Goal: Task Accomplishment & Management: Complete application form

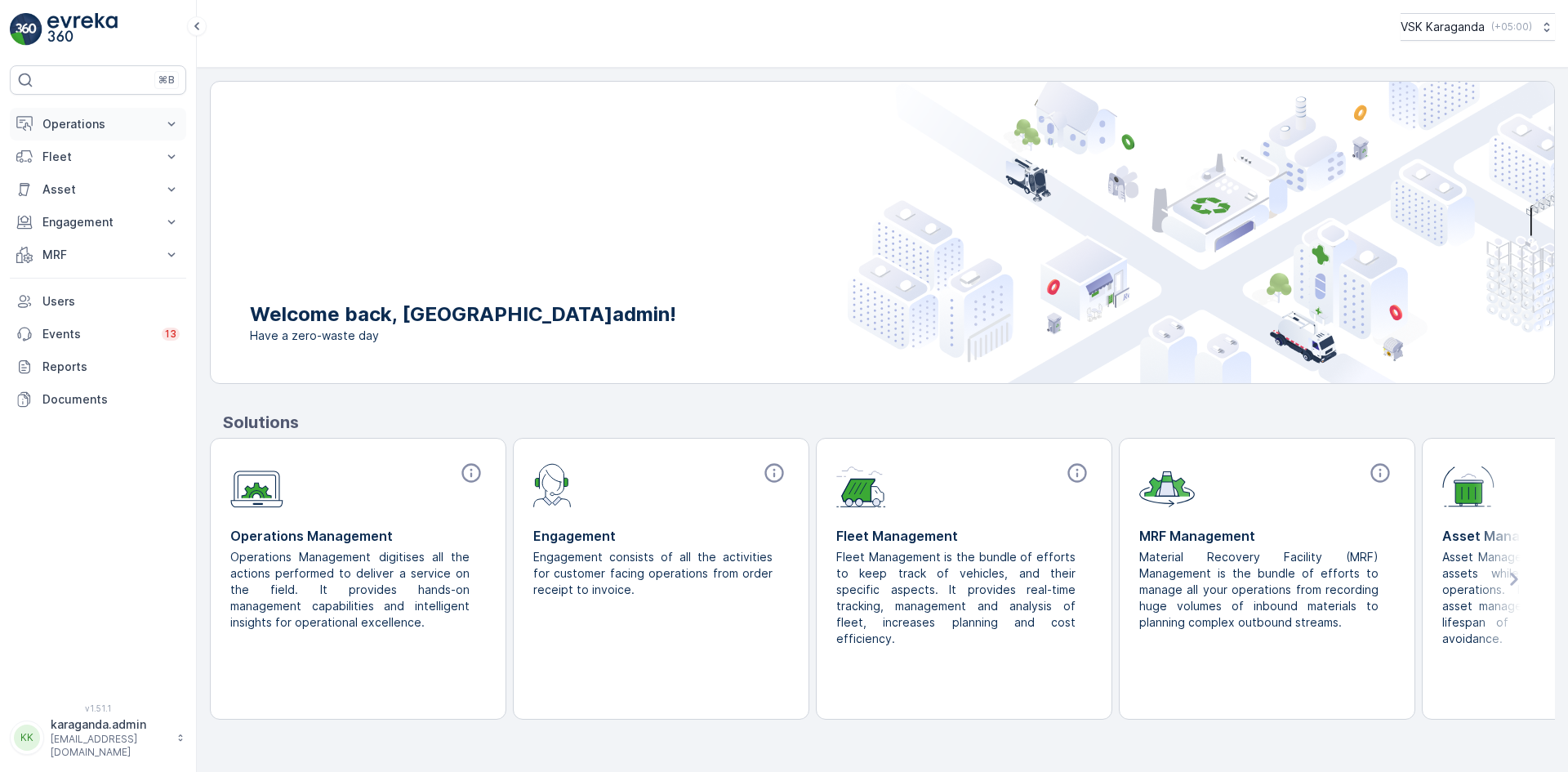
click at [90, 127] on p "Operations" at bounding box center [98, 124] width 111 height 16
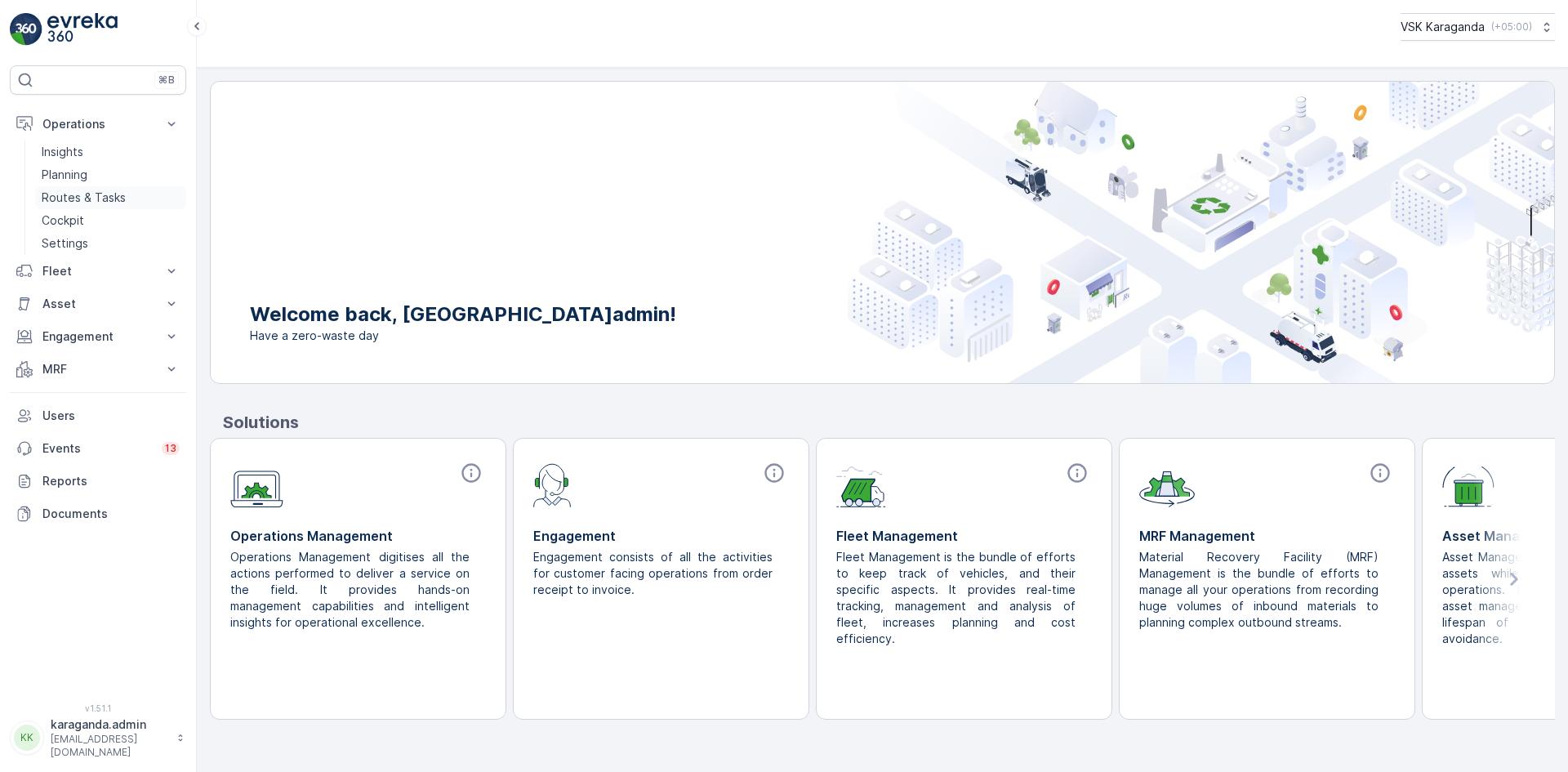
click at [86, 196] on p "Routes & Tasks" at bounding box center [84, 197] width 84 height 16
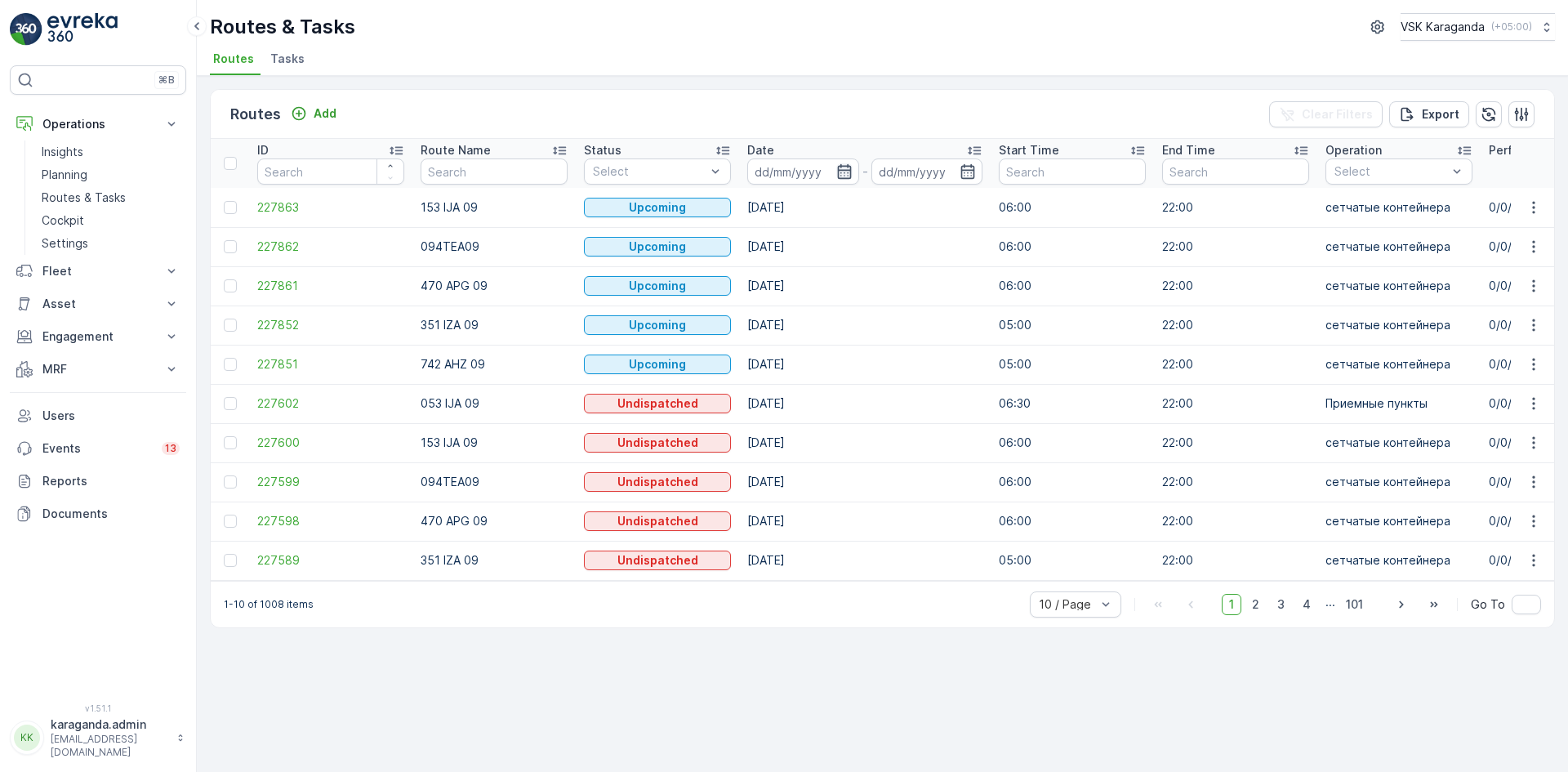
click at [845, 169] on icon "button" at bounding box center [844, 171] width 16 height 16
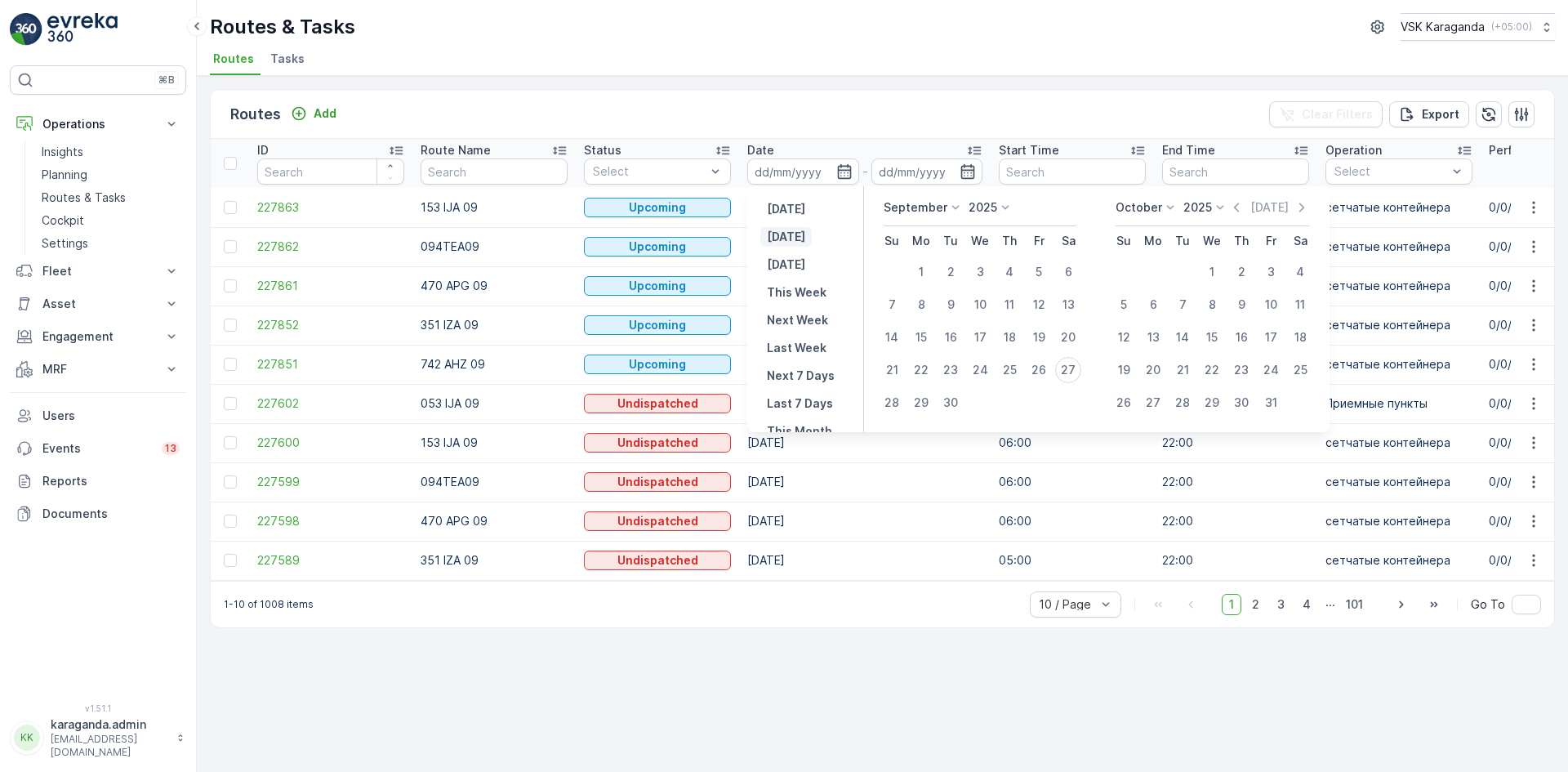
click at [790, 242] on p "[DATE]" at bounding box center [786, 237] width 38 height 16
type input "[DATE]"
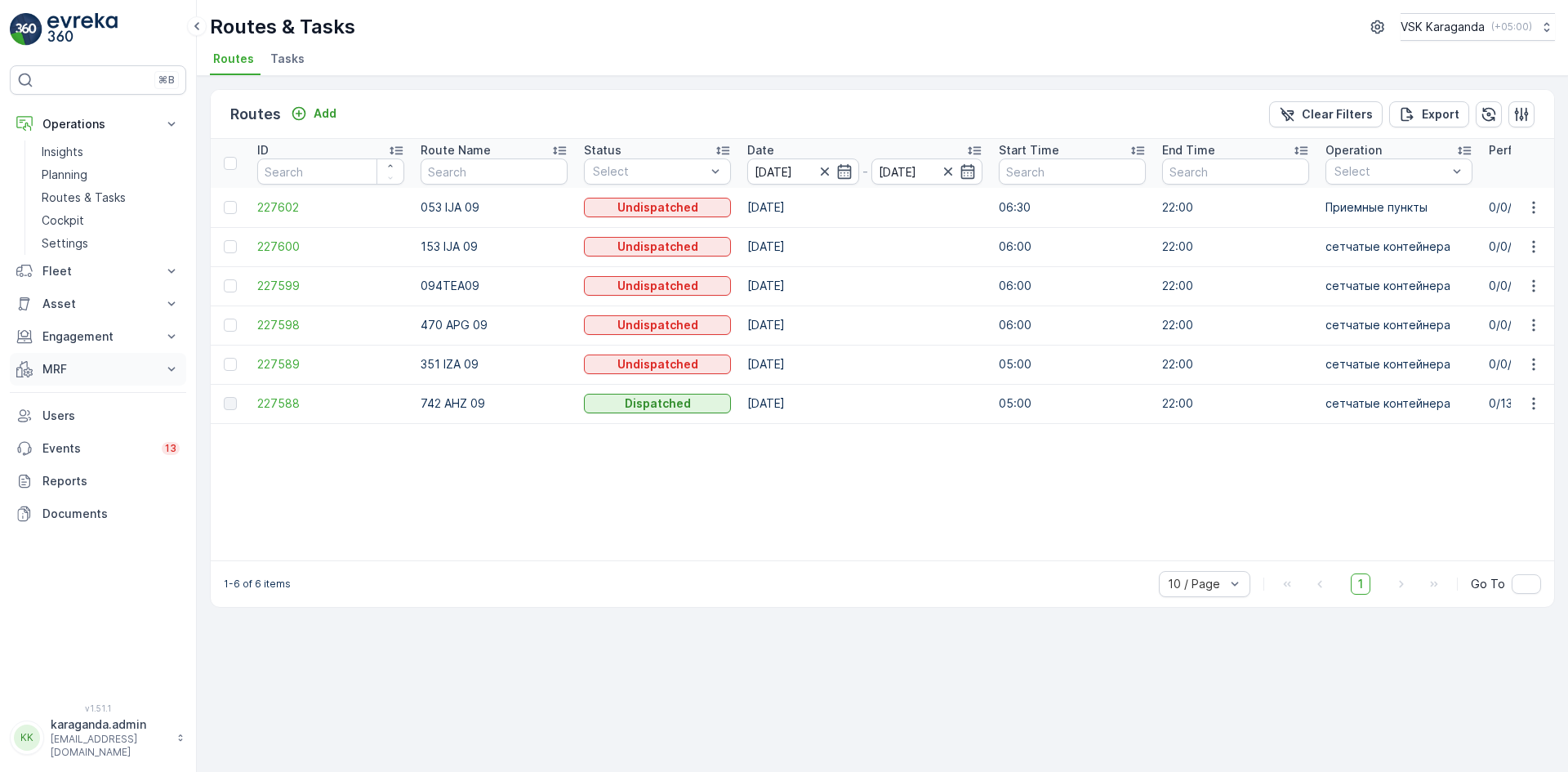
click at [65, 375] on p "MRF" at bounding box center [98, 369] width 111 height 16
click at [68, 404] on p "Входящий & Исходящий" at bounding box center [110, 396] width 137 height 16
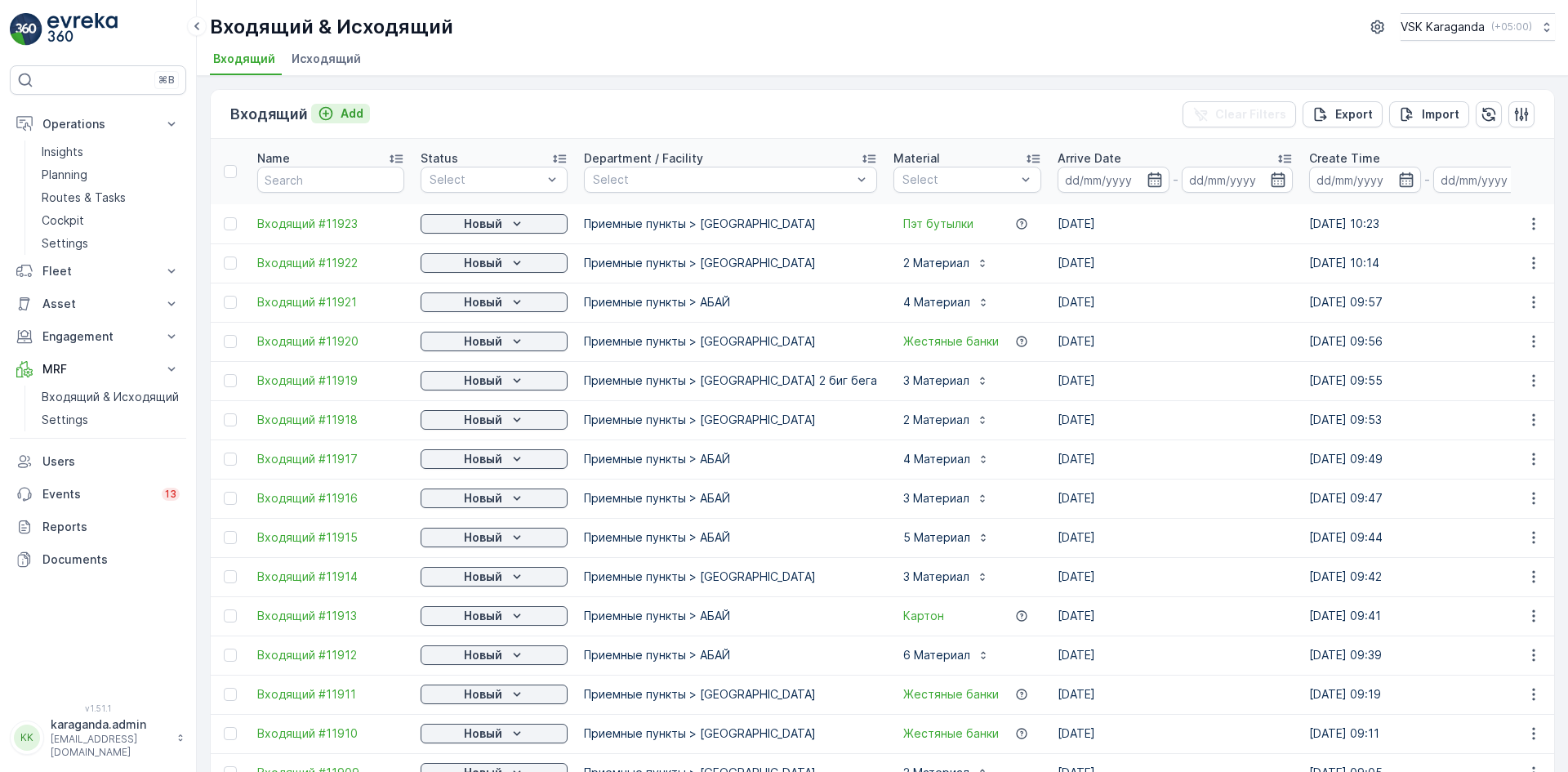
click at [360, 112] on p "Add" at bounding box center [352, 113] width 23 height 16
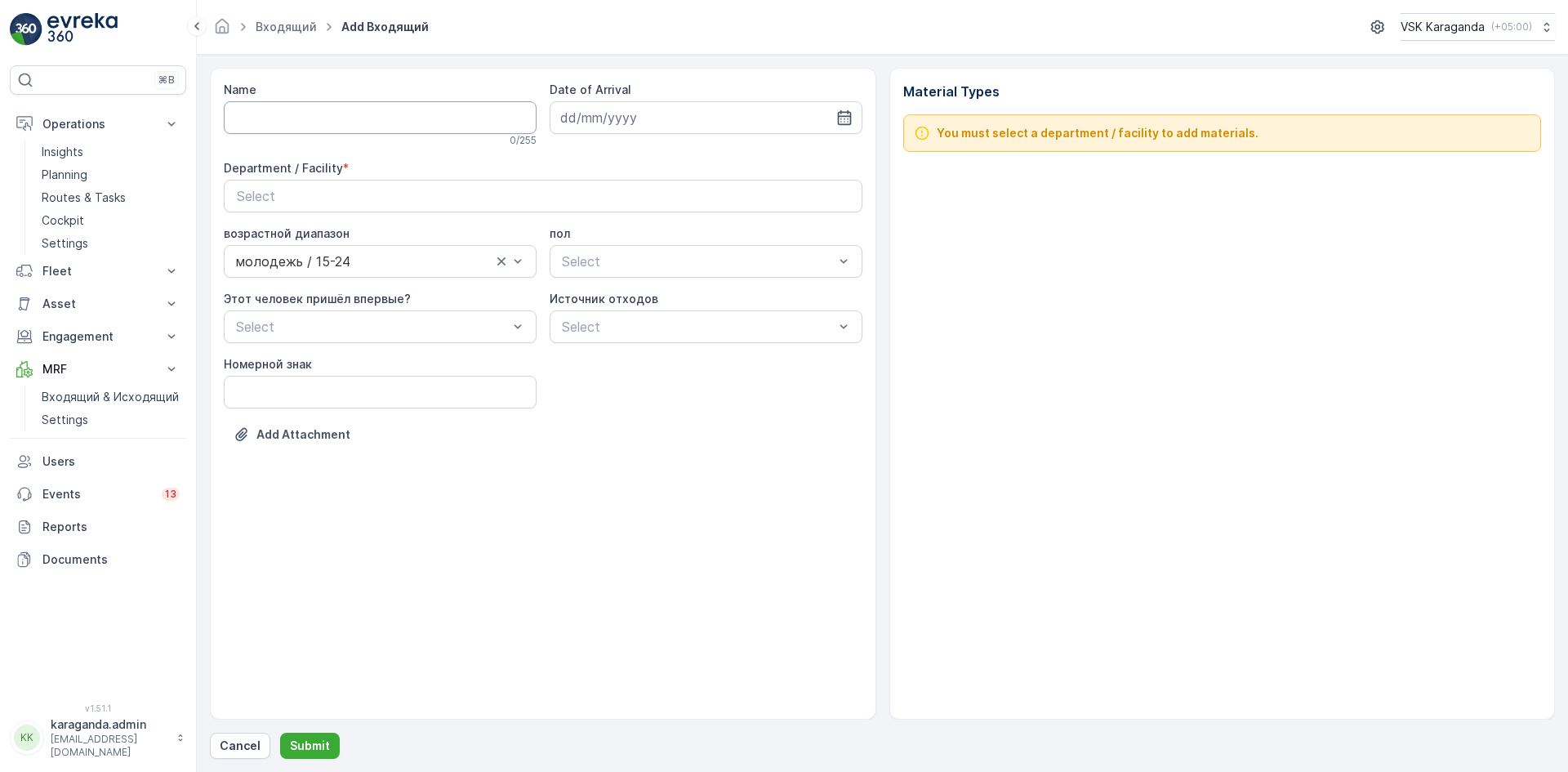
click at [274, 104] on input "Name" at bounding box center [380, 118] width 313 height 32
type input "от [DATE]"
click at [846, 120] on icon "button" at bounding box center [844, 117] width 16 height 16
click at [752, 313] on div "27" at bounding box center [753, 319] width 26 height 26
type input "[DATE]"
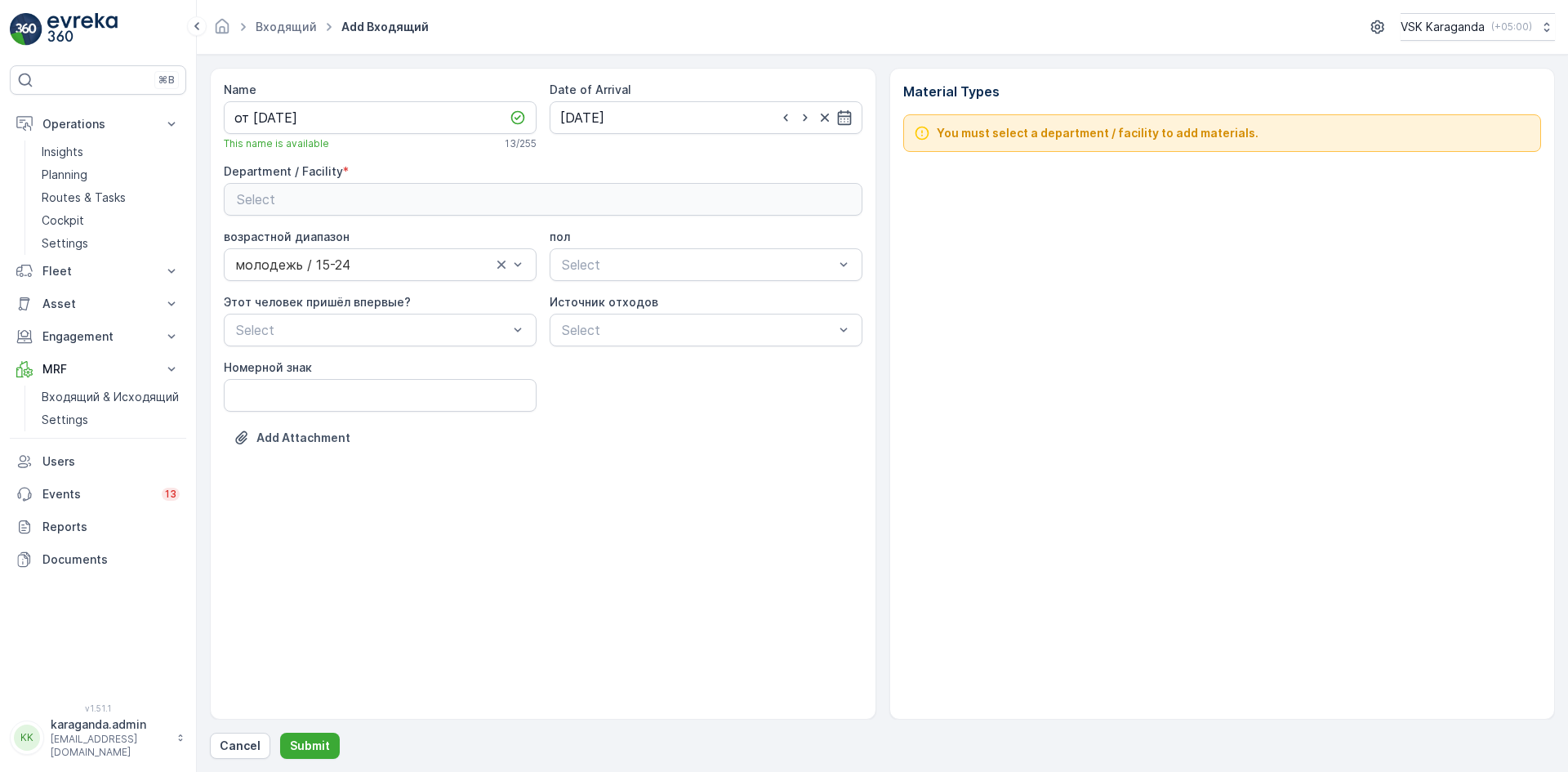
click at [696, 198] on div "Select" at bounding box center [542, 199] width 612 height 20
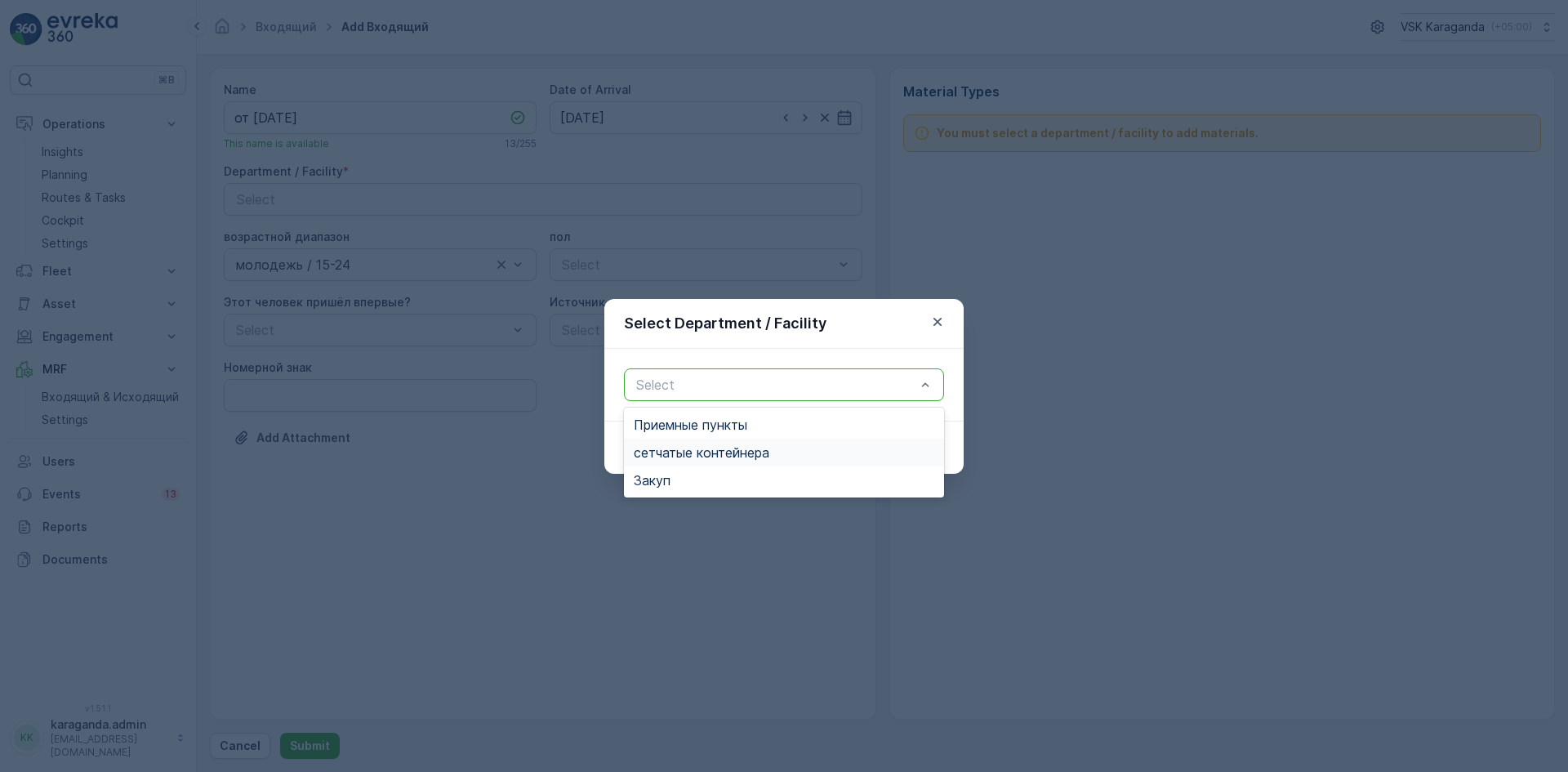
click at [676, 449] on span "сетчатыe контейнера" at bounding box center [701, 452] width 136 height 15
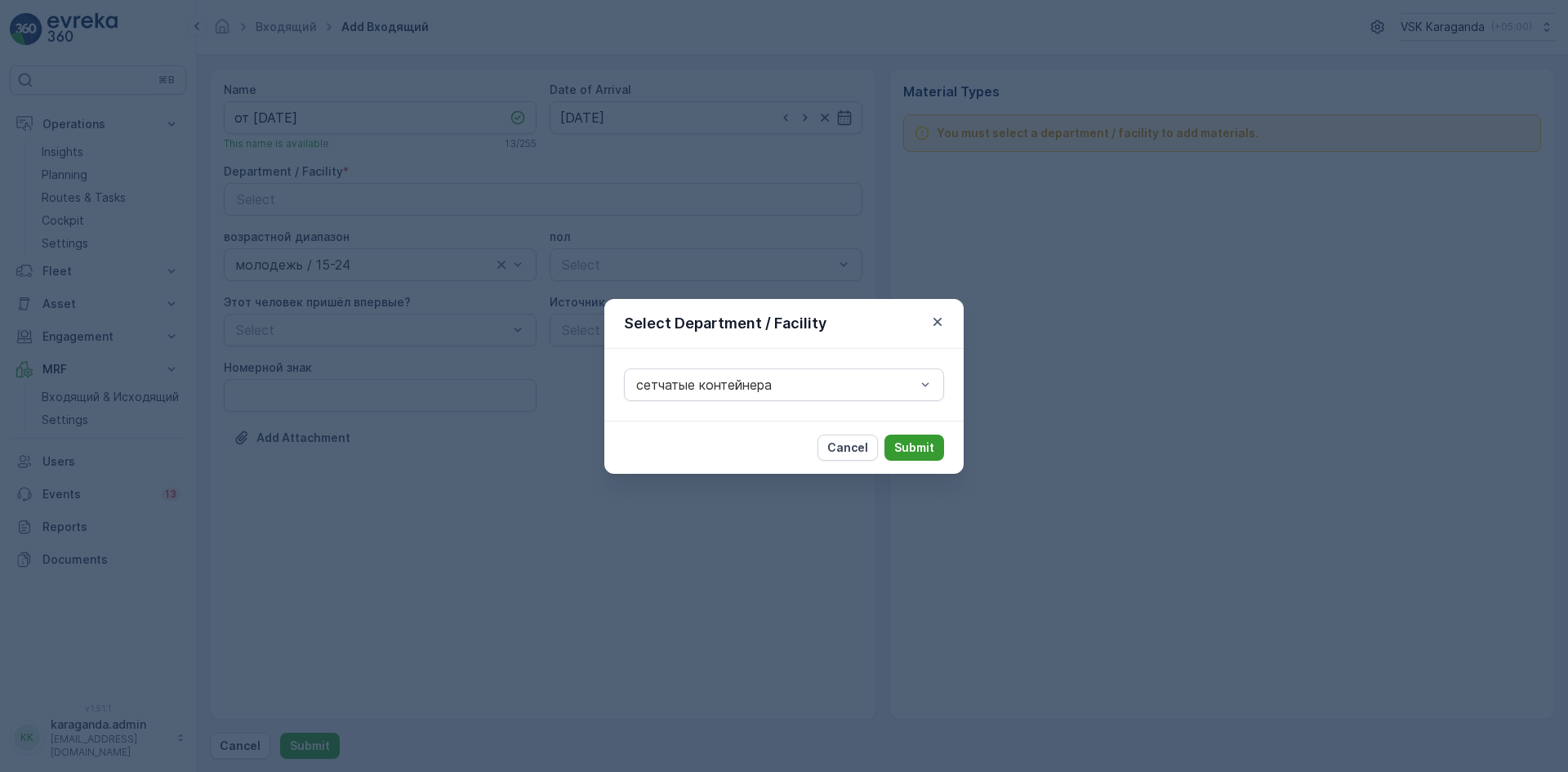
click at [910, 447] on p "Submit" at bounding box center [914, 447] width 40 height 16
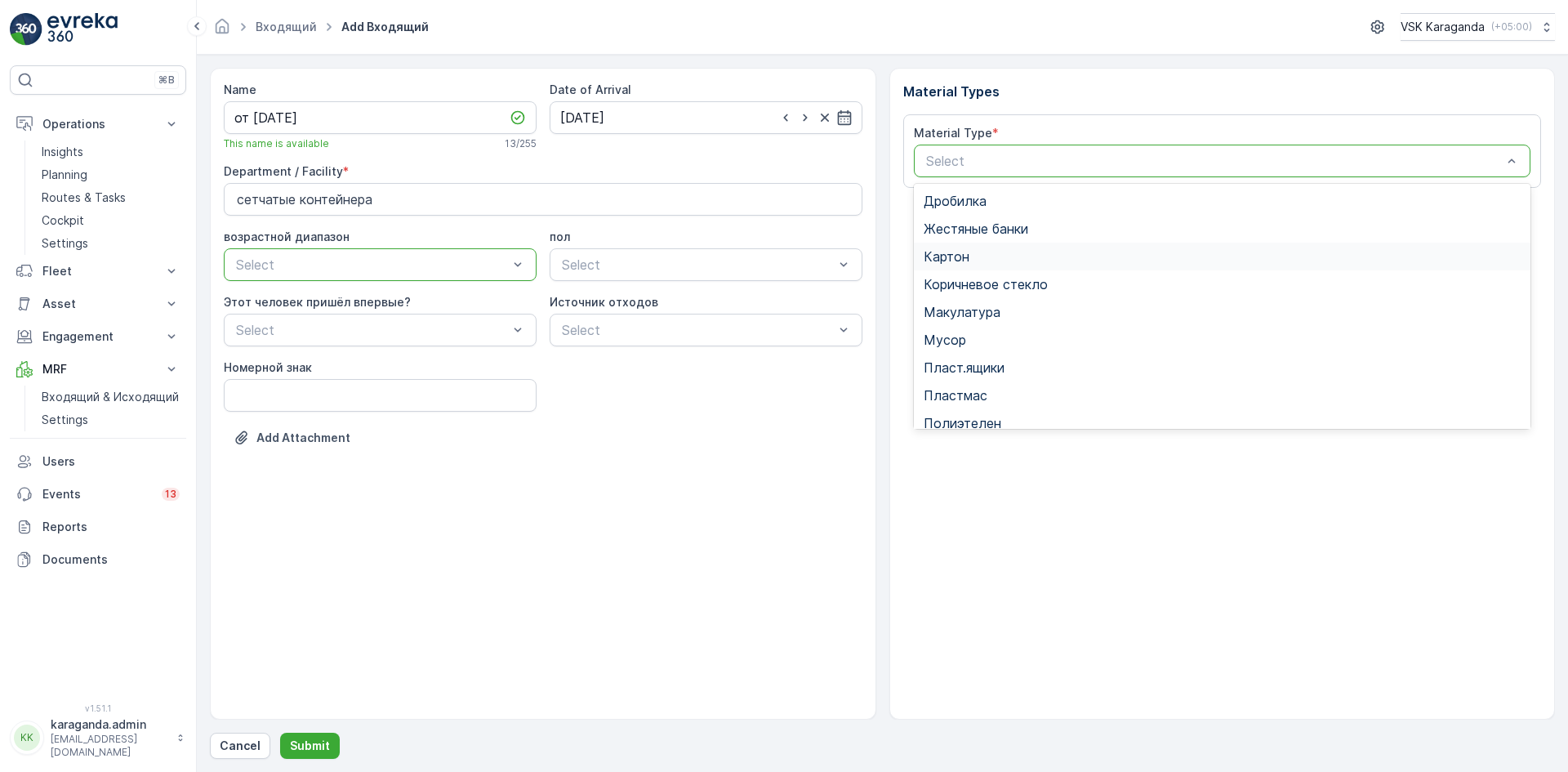
click at [967, 254] on span "Картон" at bounding box center [946, 256] width 46 height 15
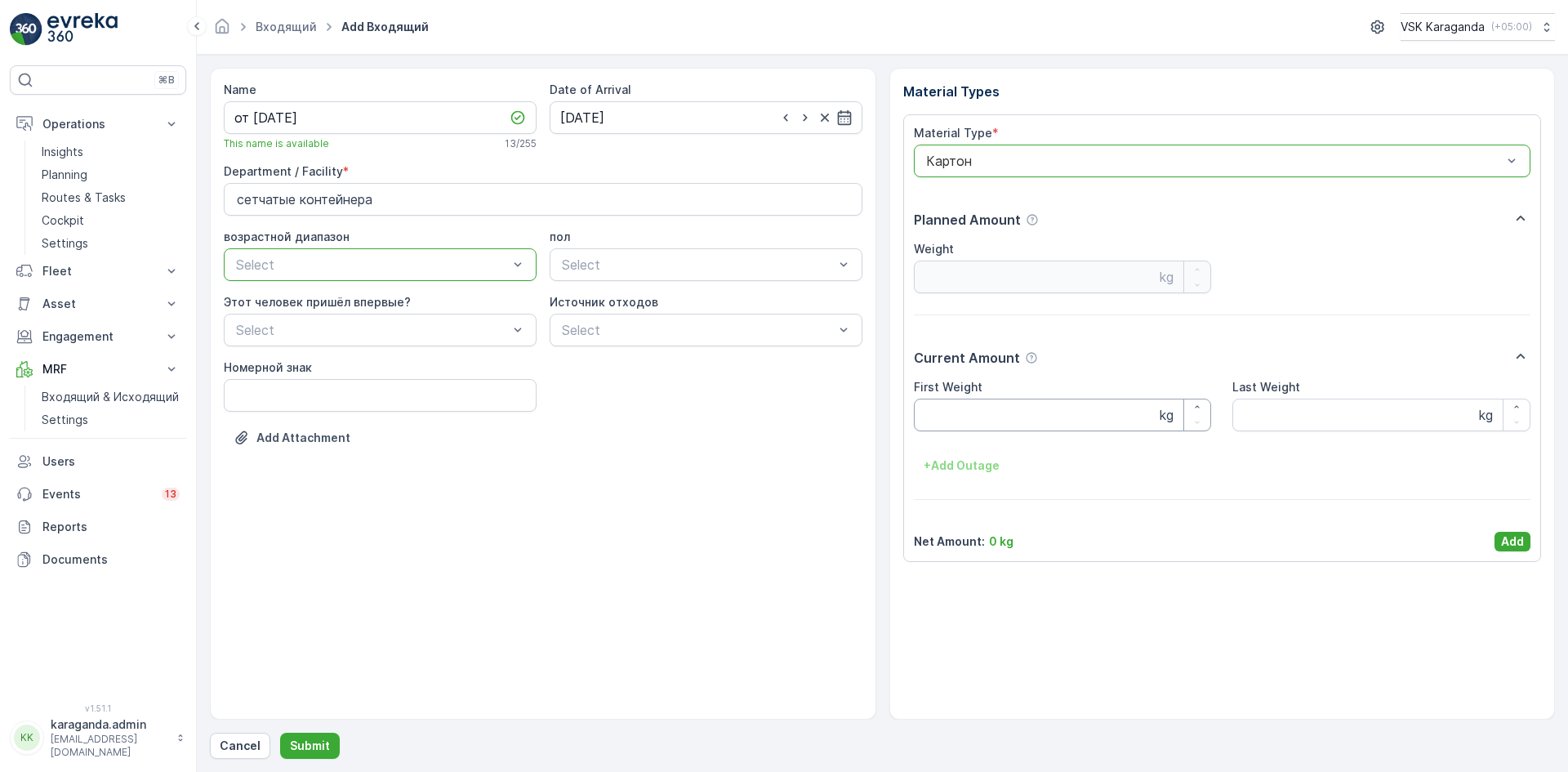
click at [973, 409] on Weight "First Weight" at bounding box center [1062, 415] width 298 height 32
type Weight "2743"
click at [1507, 539] on p "Add" at bounding box center [1512, 541] width 23 height 16
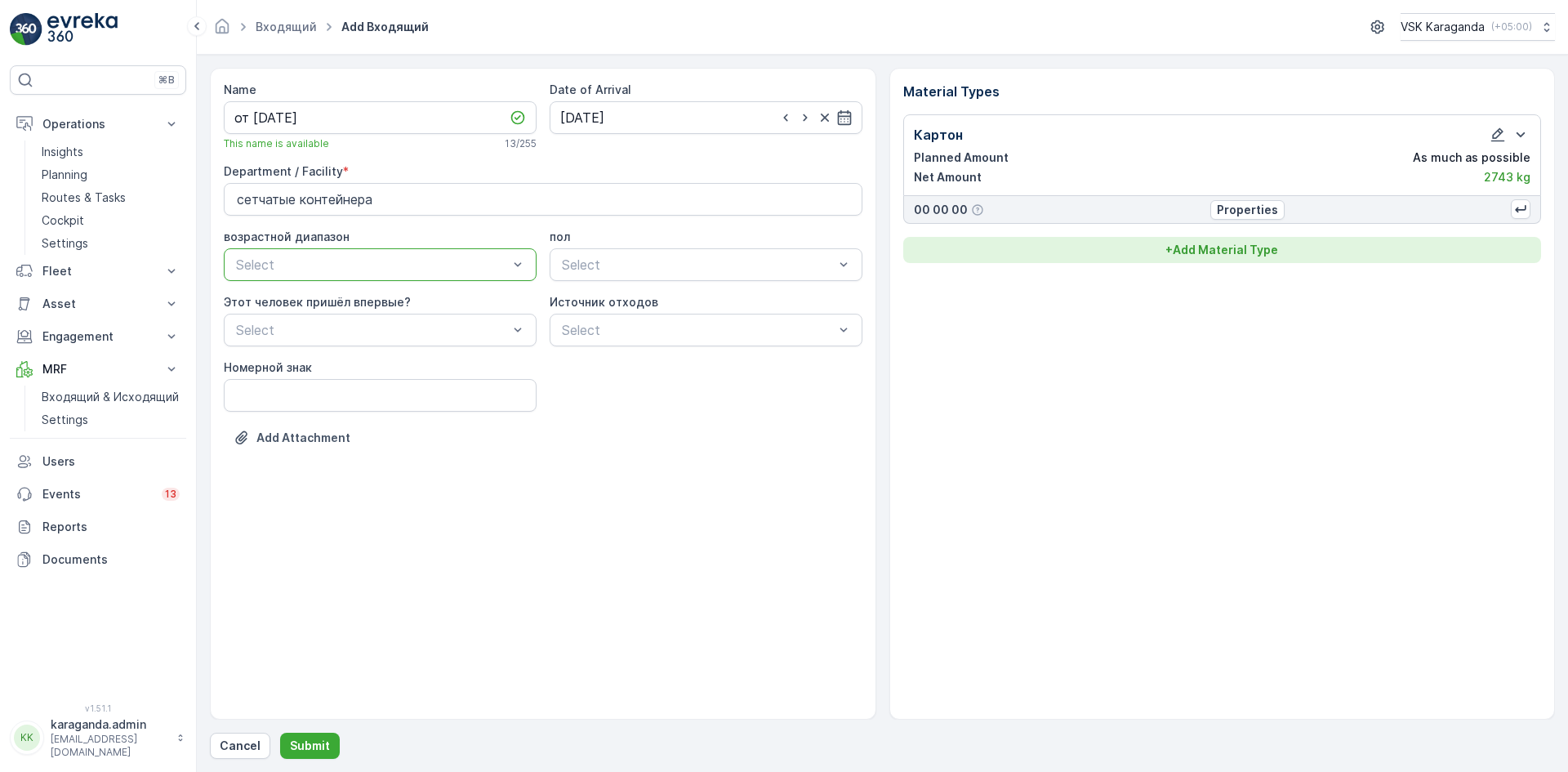
click at [1253, 244] on p "+ Add Material Type" at bounding box center [1221, 249] width 113 height 16
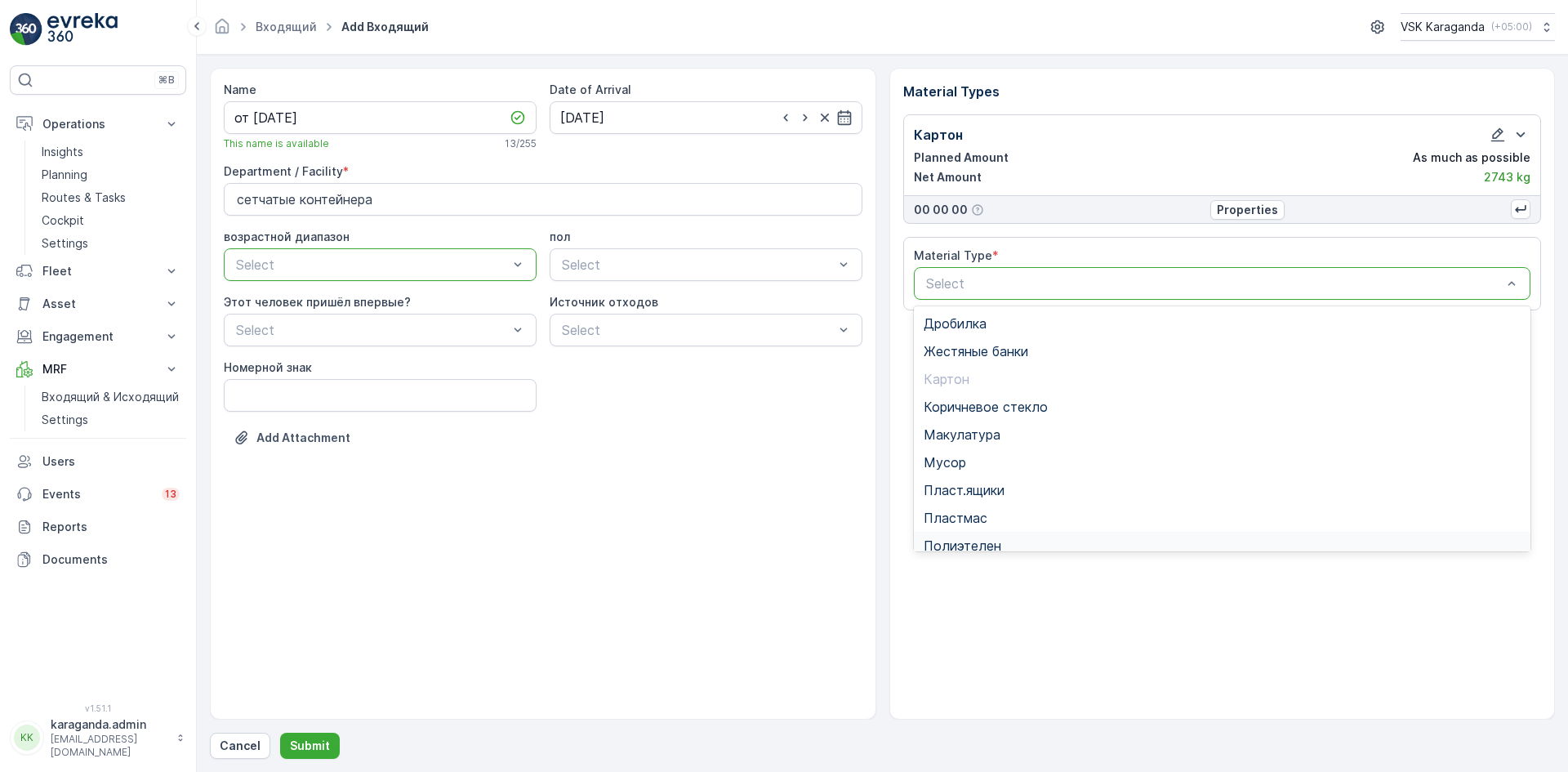
click at [965, 547] on span "Полиэтелен" at bounding box center [962, 545] width 78 height 15
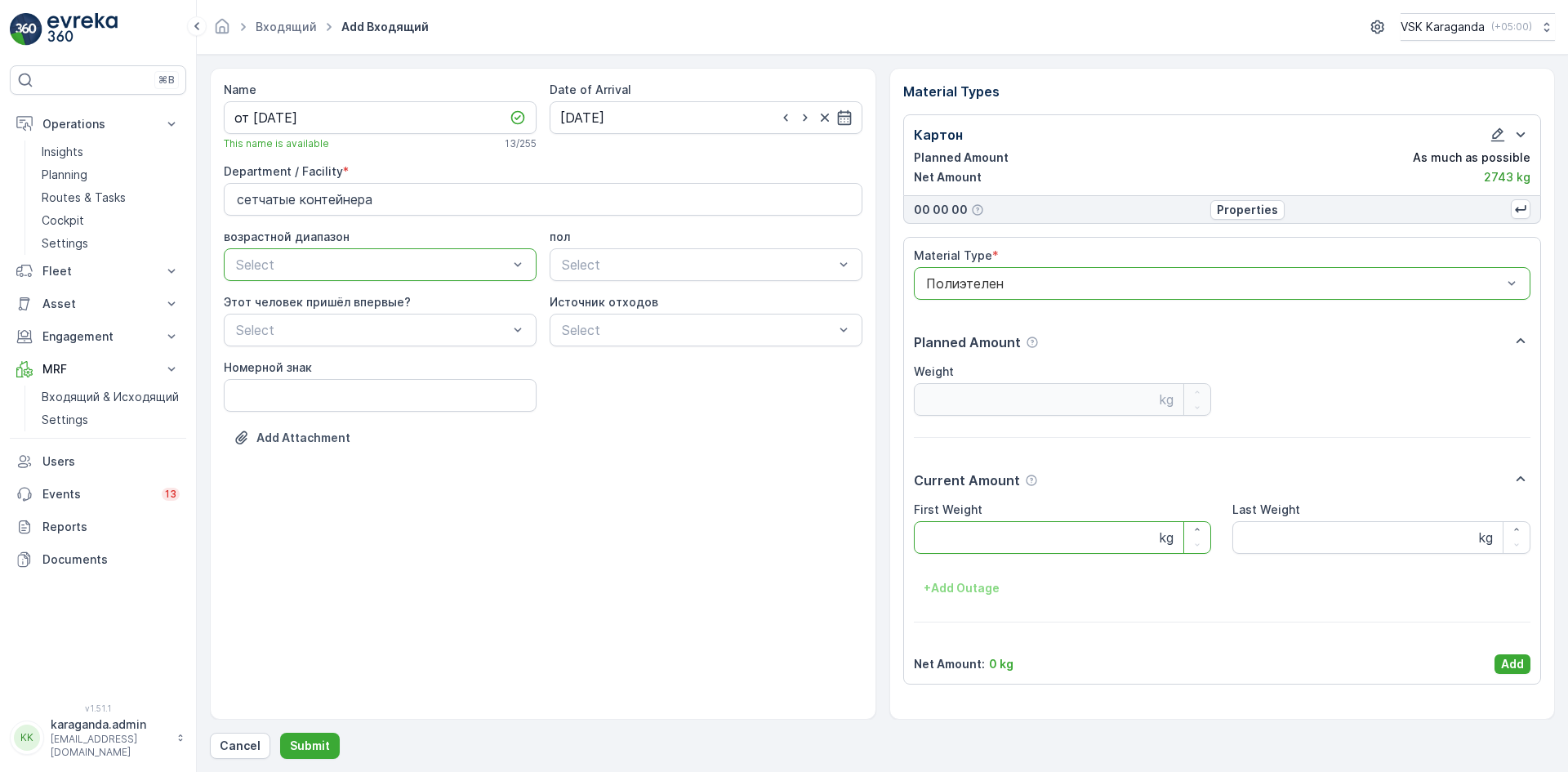
click at [951, 521] on Weight "First Weight" at bounding box center [1062, 537] width 298 height 32
type Weight "371"
click at [1509, 661] on p "Add" at bounding box center [1512, 664] width 23 height 16
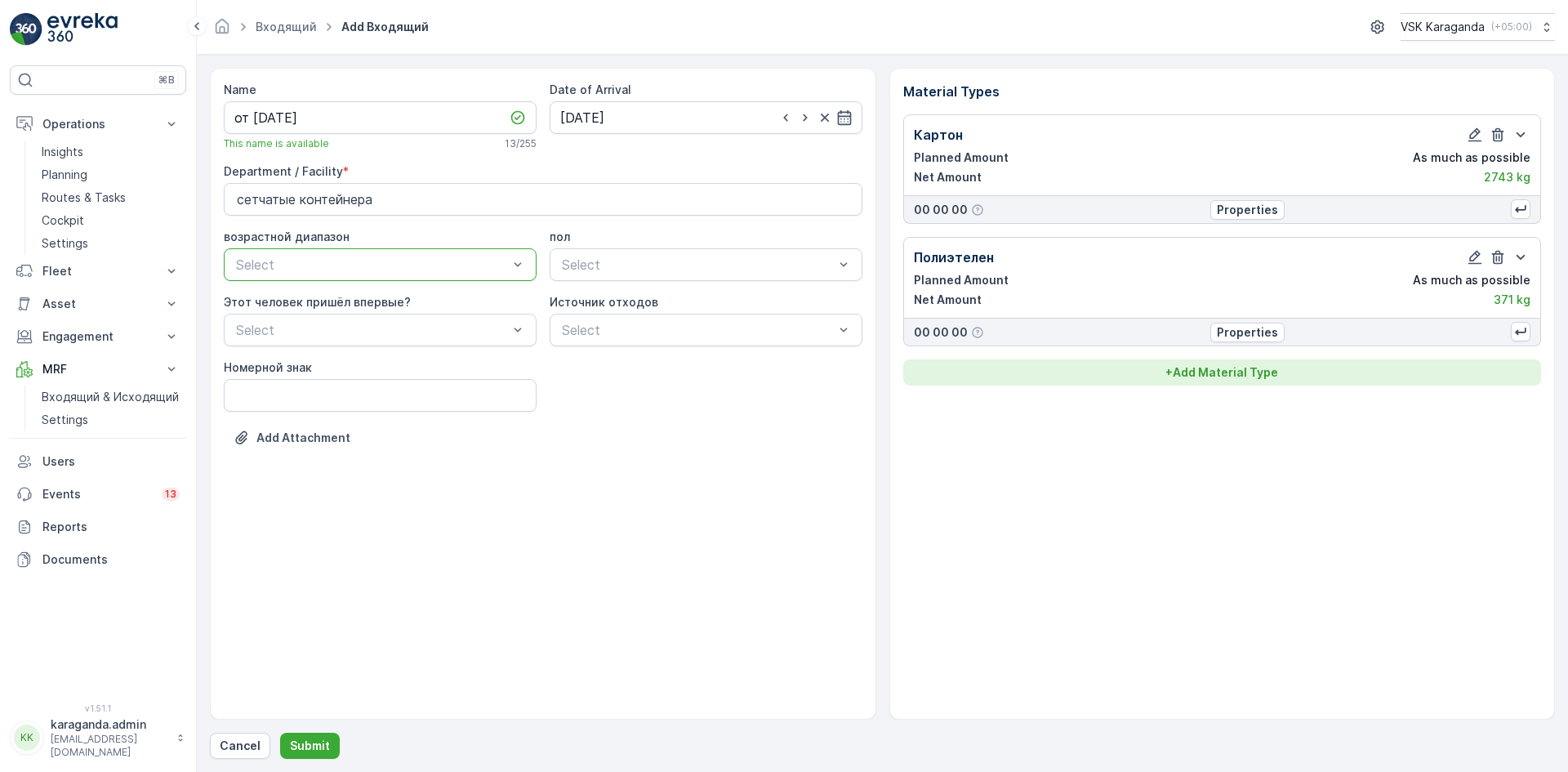
click at [1208, 369] on p "+ Add Material Type" at bounding box center [1221, 371] width 113 height 16
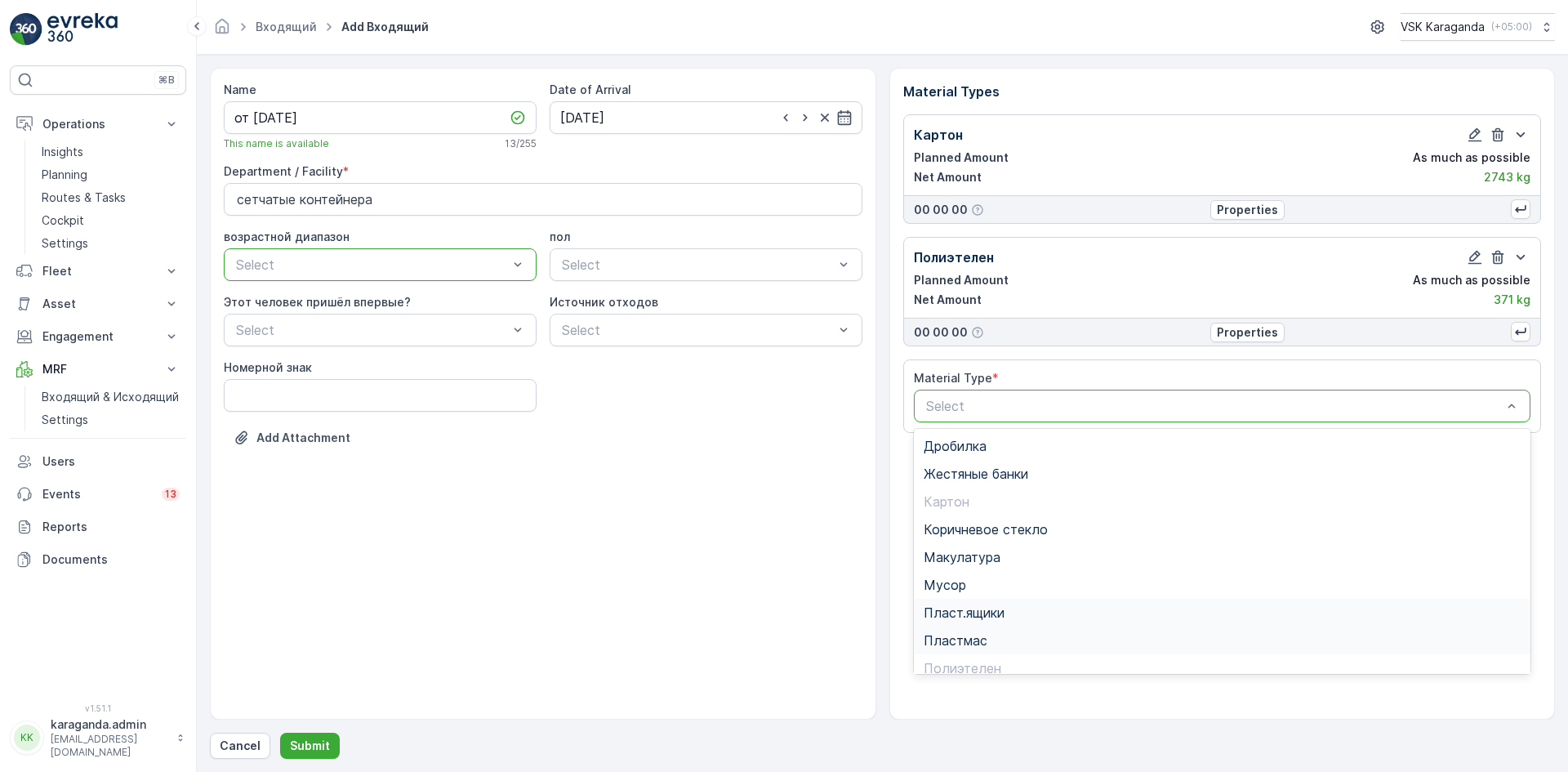
scroll to position [95, 0]
click at [959, 601] on span "Пэт бутылки" at bounding box center [963, 600] width 81 height 15
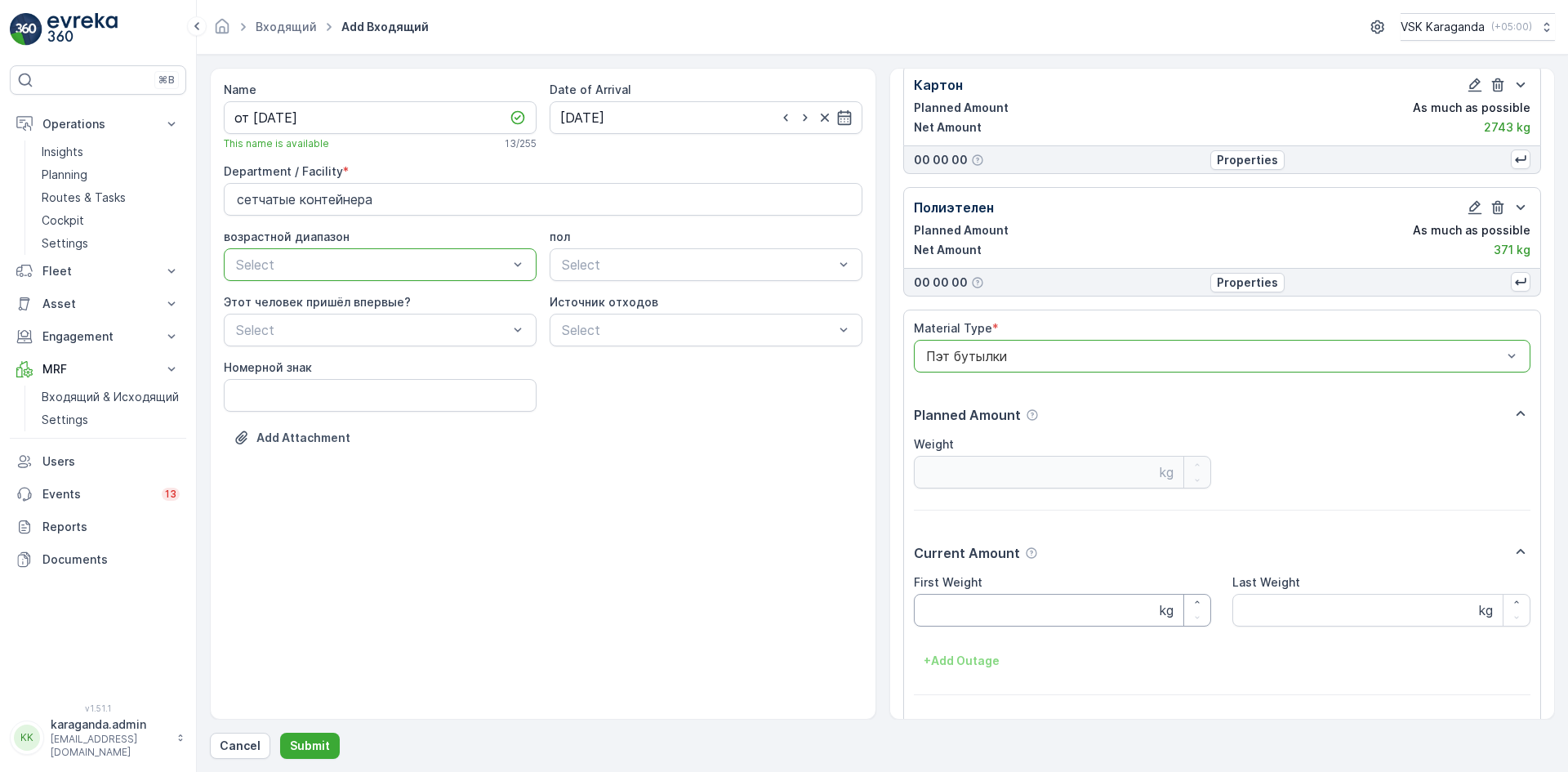
scroll to position [102, 0]
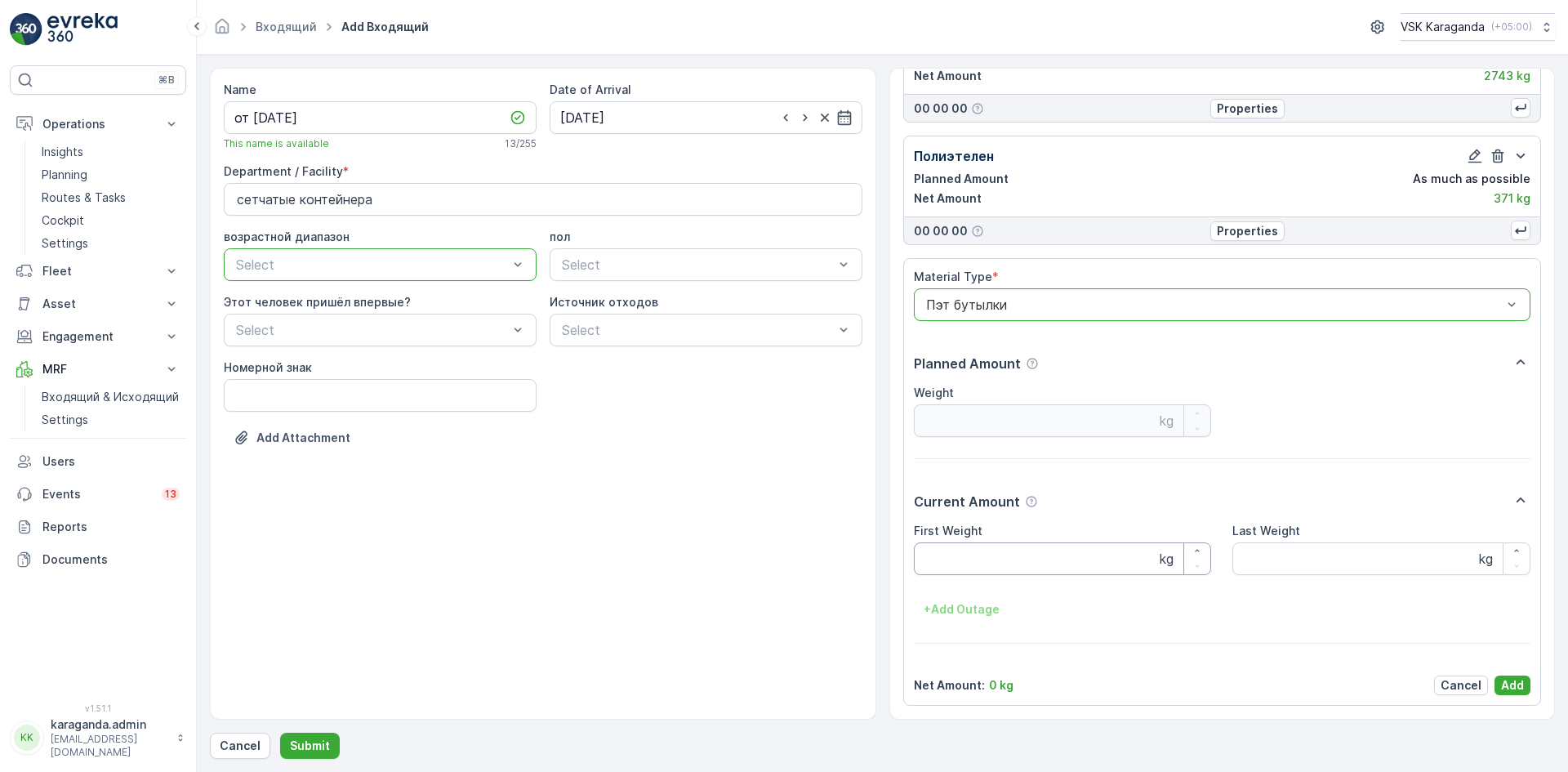
click at [952, 567] on Weight "First Weight" at bounding box center [1062, 559] width 298 height 32
type Weight "413"
click at [1517, 687] on p "Add" at bounding box center [1512, 685] width 23 height 16
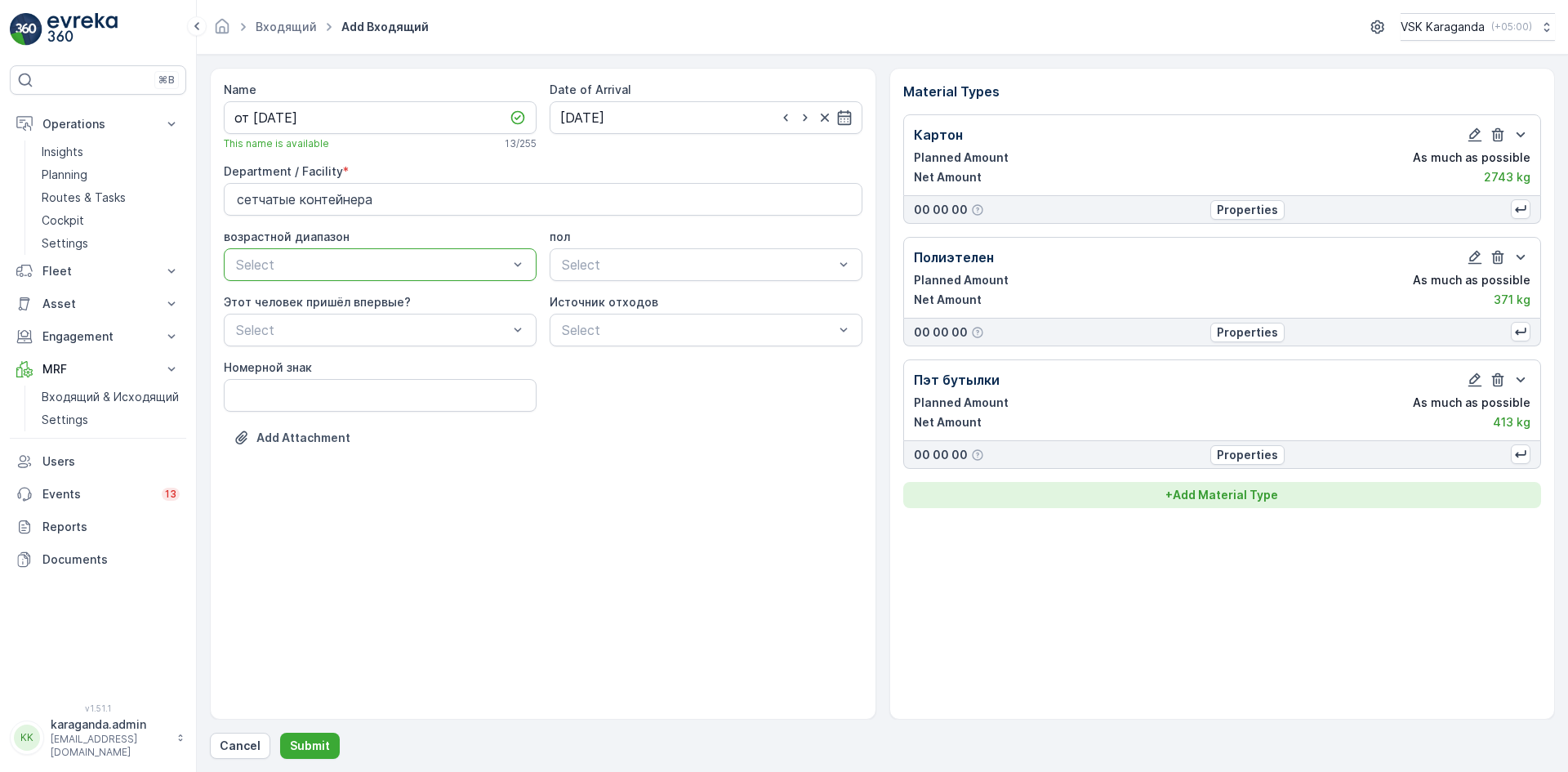
click at [1185, 488] on p "+ Add Material Type" at bounding box center [1221, 494] width 113 height 16
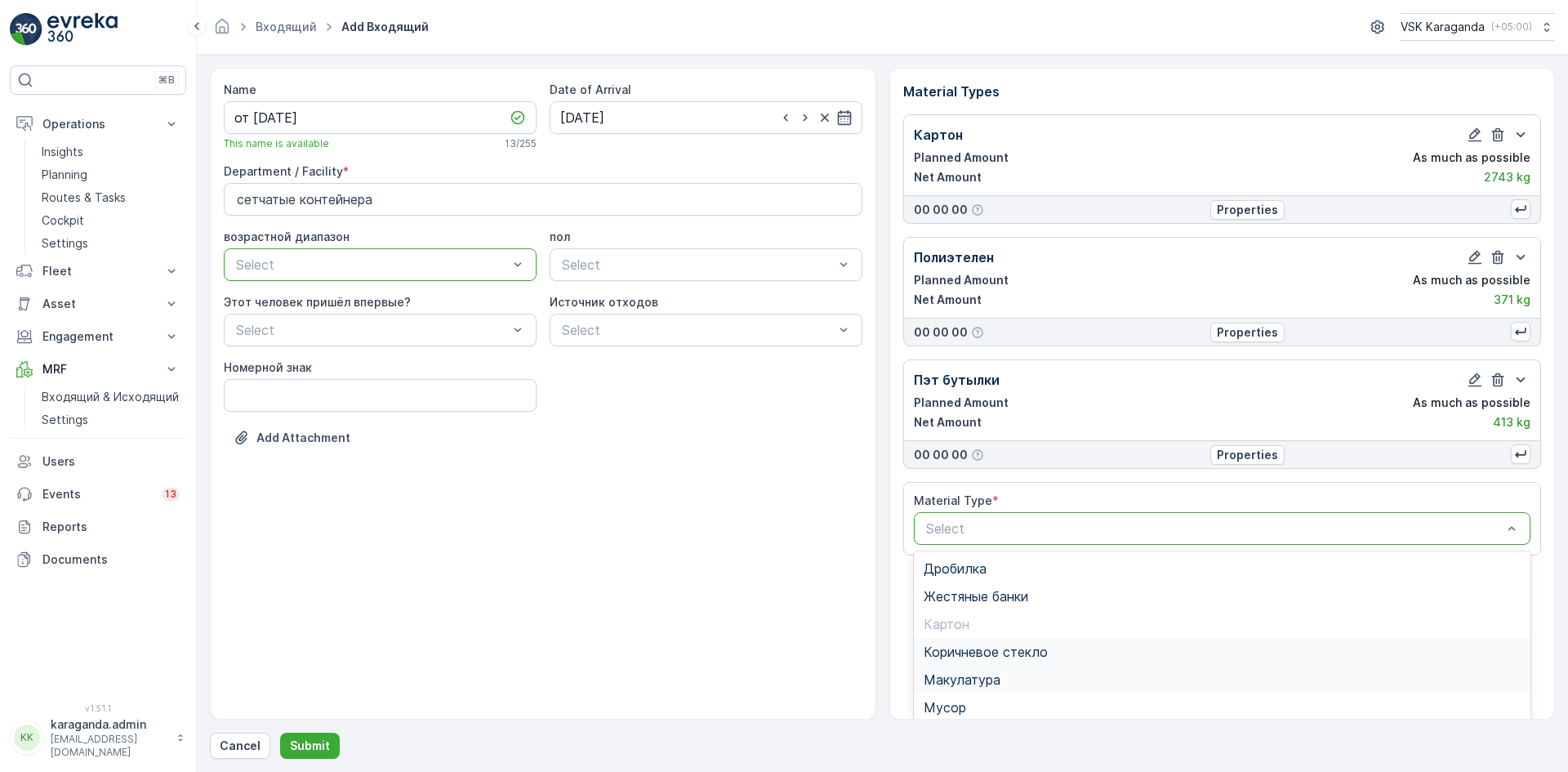
scroll to position [126, 0]
click at [962, 611] on span "Пласт.ящики" at bounding box center [963, 609] width 81 height 15
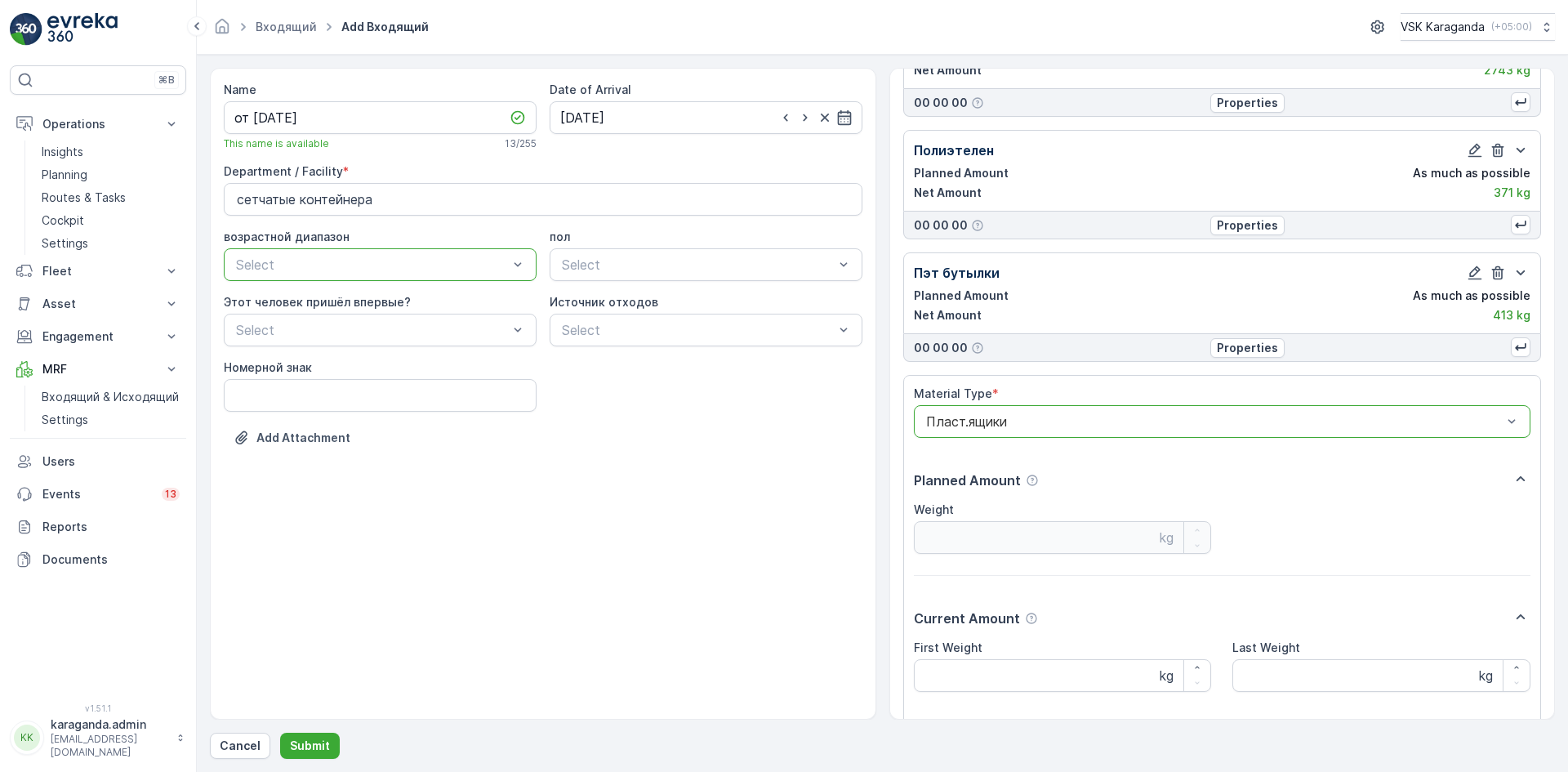
scroll to position [224, 0]
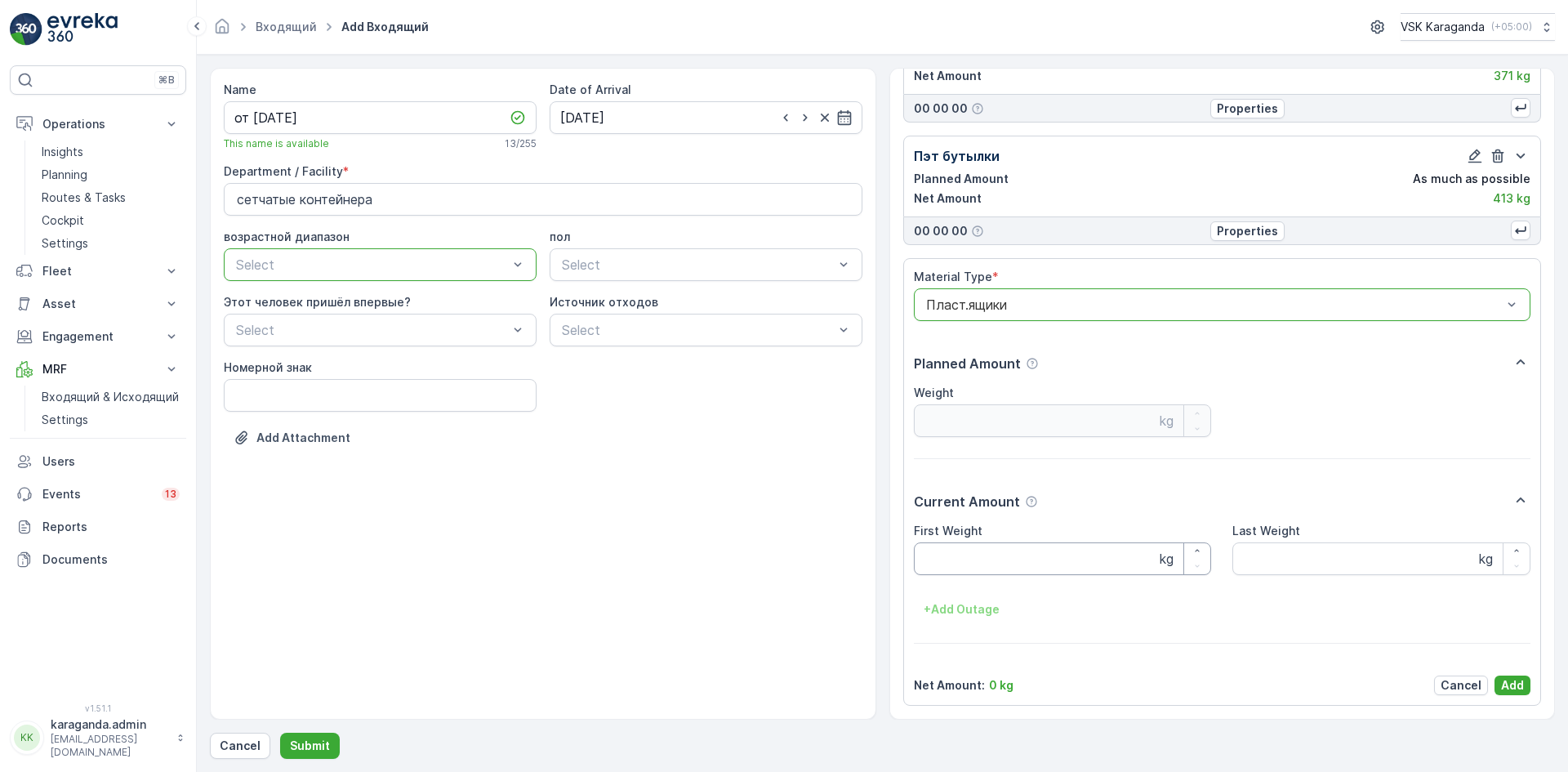
click at [951, 569] on Weight "First Weight" at bounding box center [1062, 559] width 298 height 32
type Weight "70"
click at [1514, 685] on p "Add" at bounding box center [1512, 685] width 23 height 16
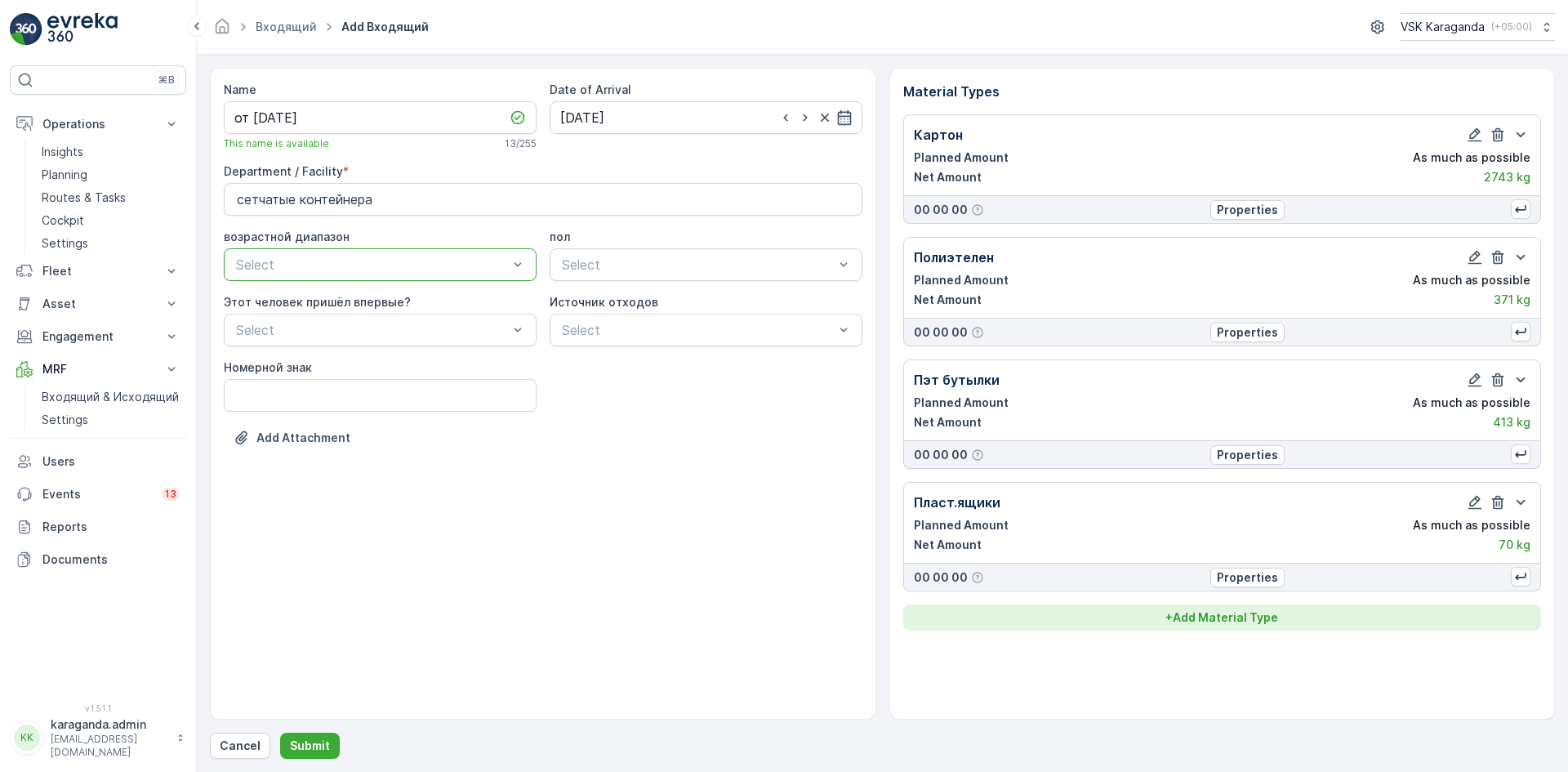
click at [1234, 614] on p "+ Add Material Type" at bounding box center [1221, 617] width 113 height 16
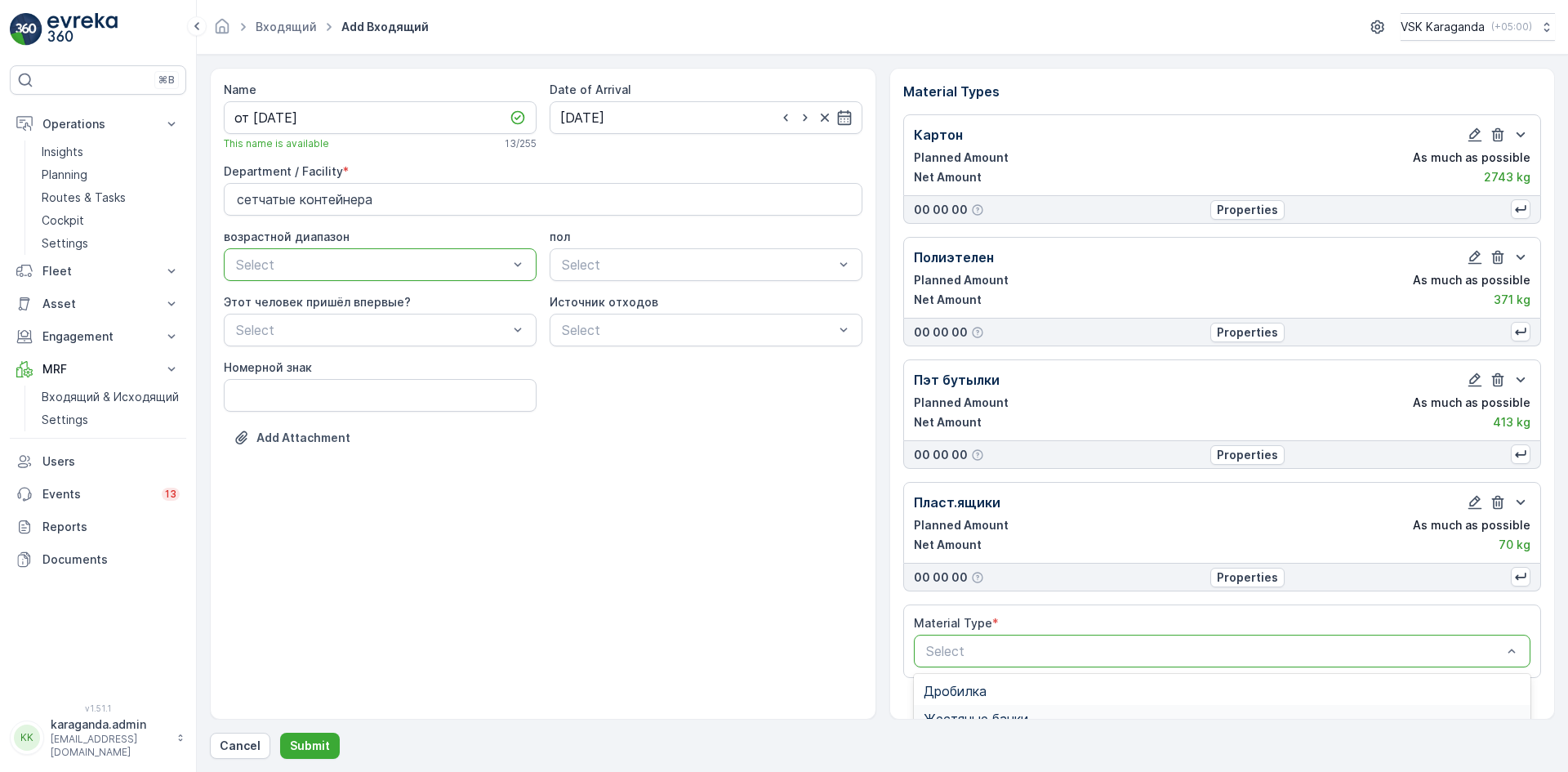
click at [949, 711] on span "Жестяные банки" at bounding box center [975, 718] width 104 height 15
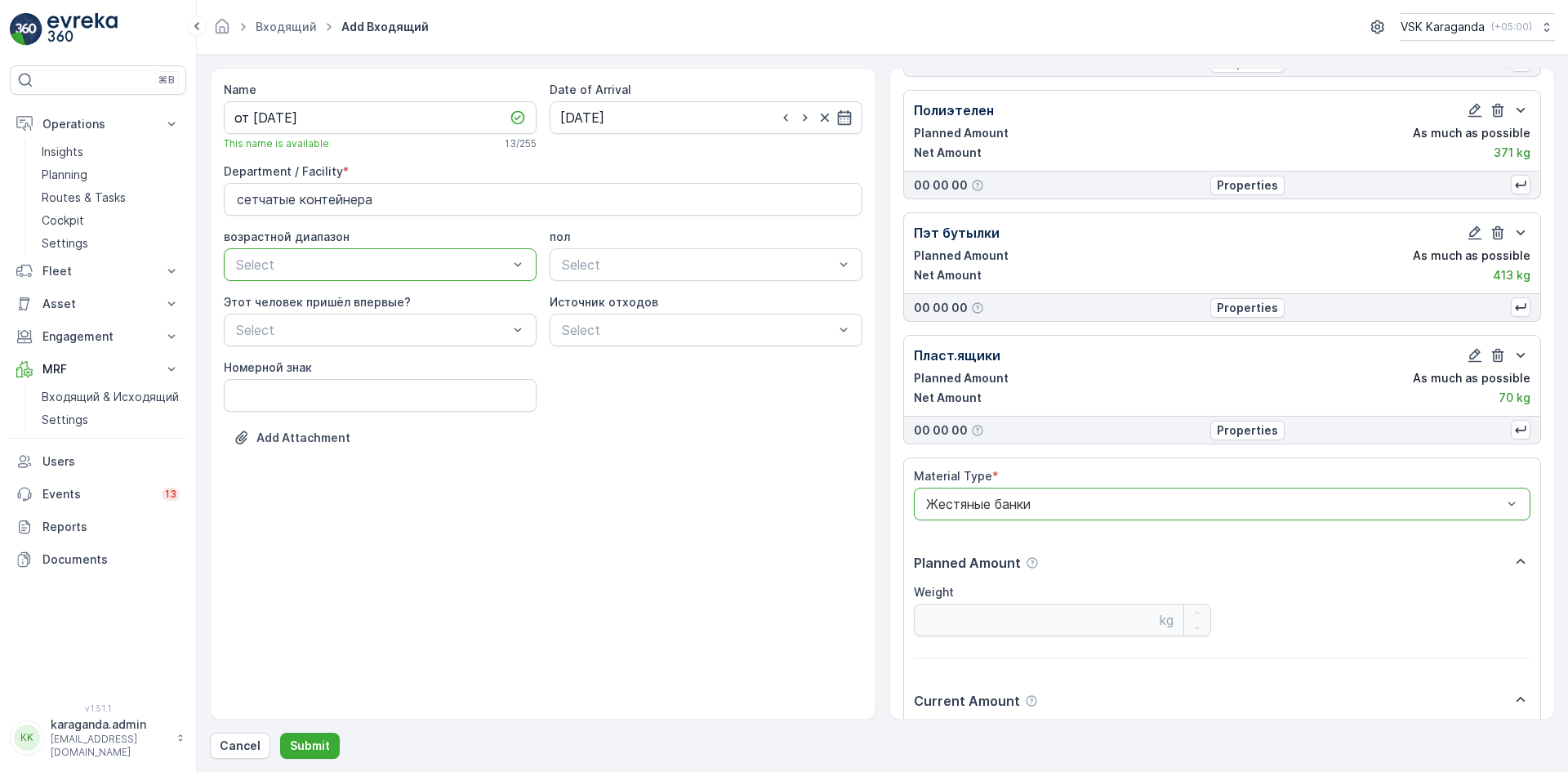
scroll to position [326, 0]
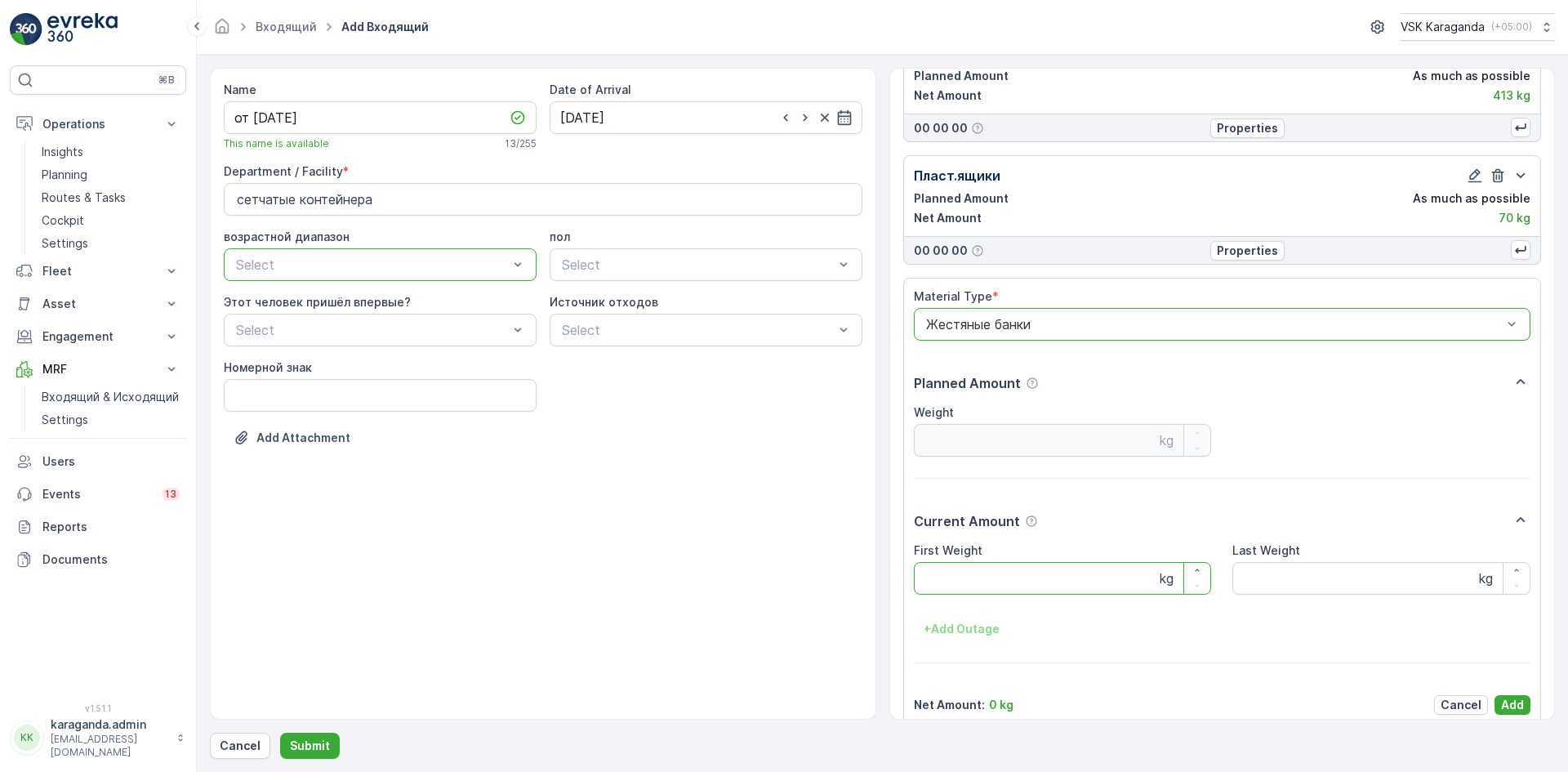
click at [972, 584] on Weight "First Weight" at bounding box center [1062, 578] width 298 height 32
type Weight "18"
click at [1507, 704] on p "Add" at bounding box center [1512, 705] width 23 height 16
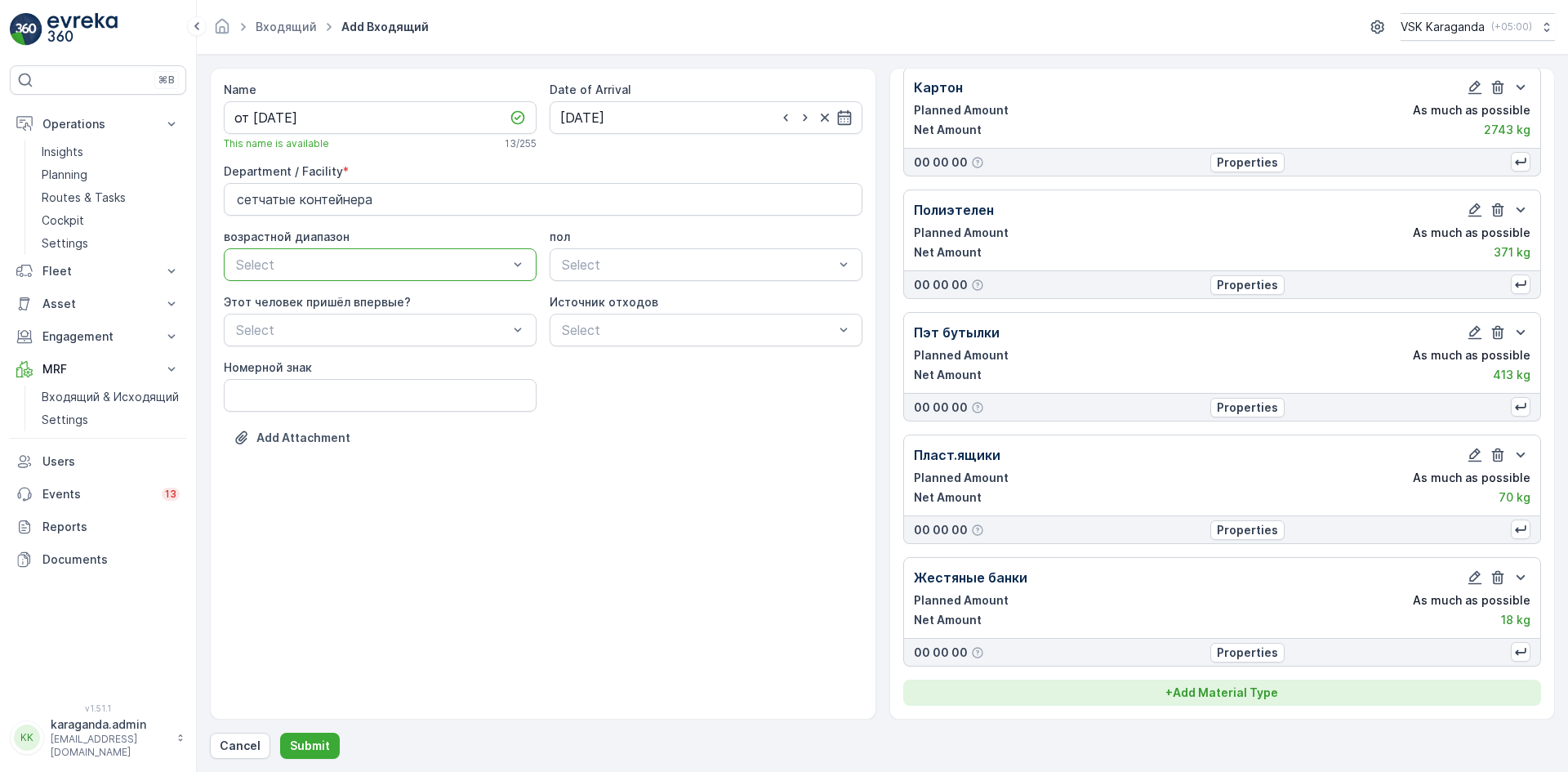
click at [1201, 688] on p "+ Add Material Type" at bounding box center [1221, 692] width 113 height 16
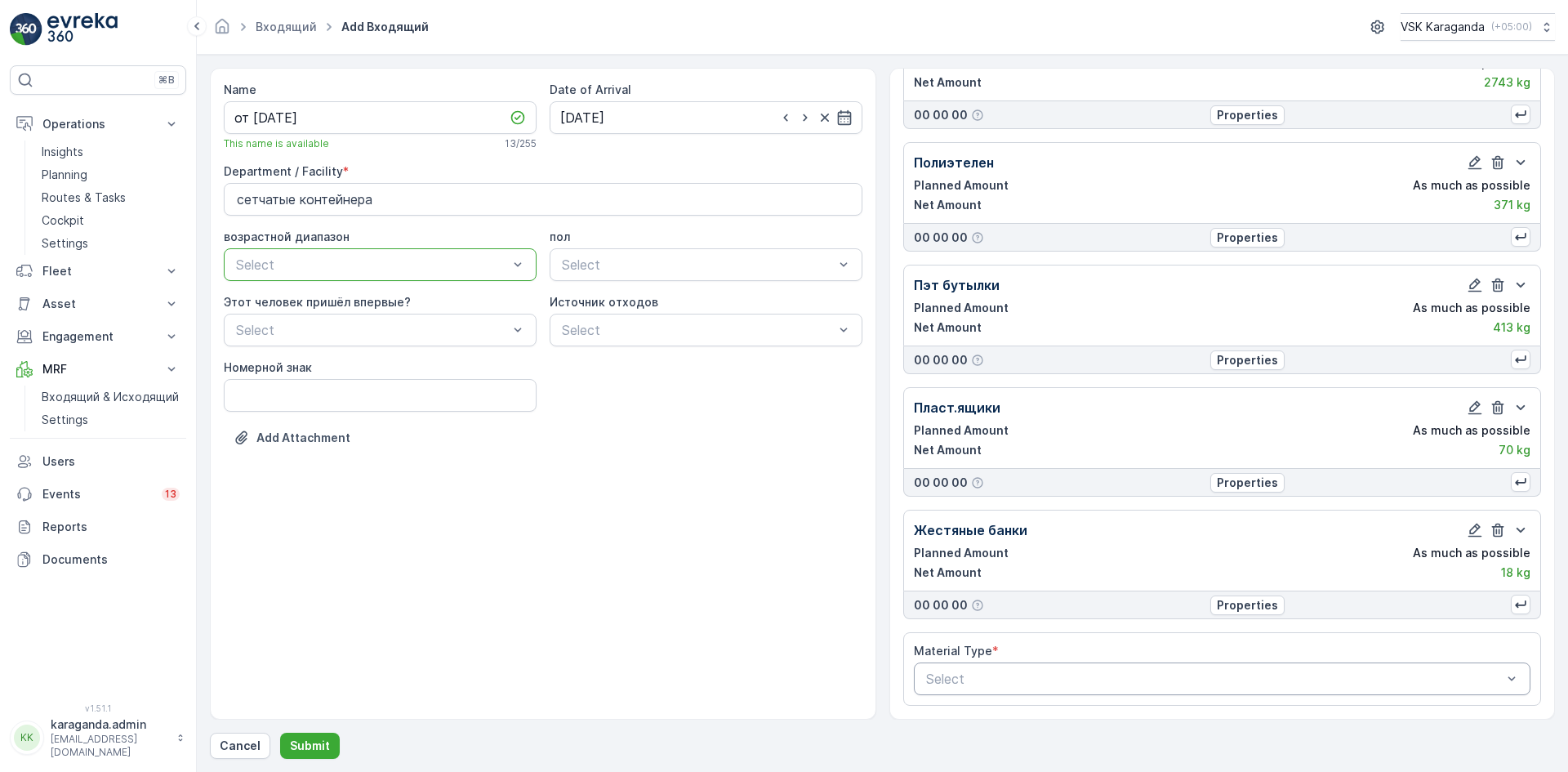
click at [1158, 667] on div "Select" at bounding box center [1222, 678] width 617 height 32
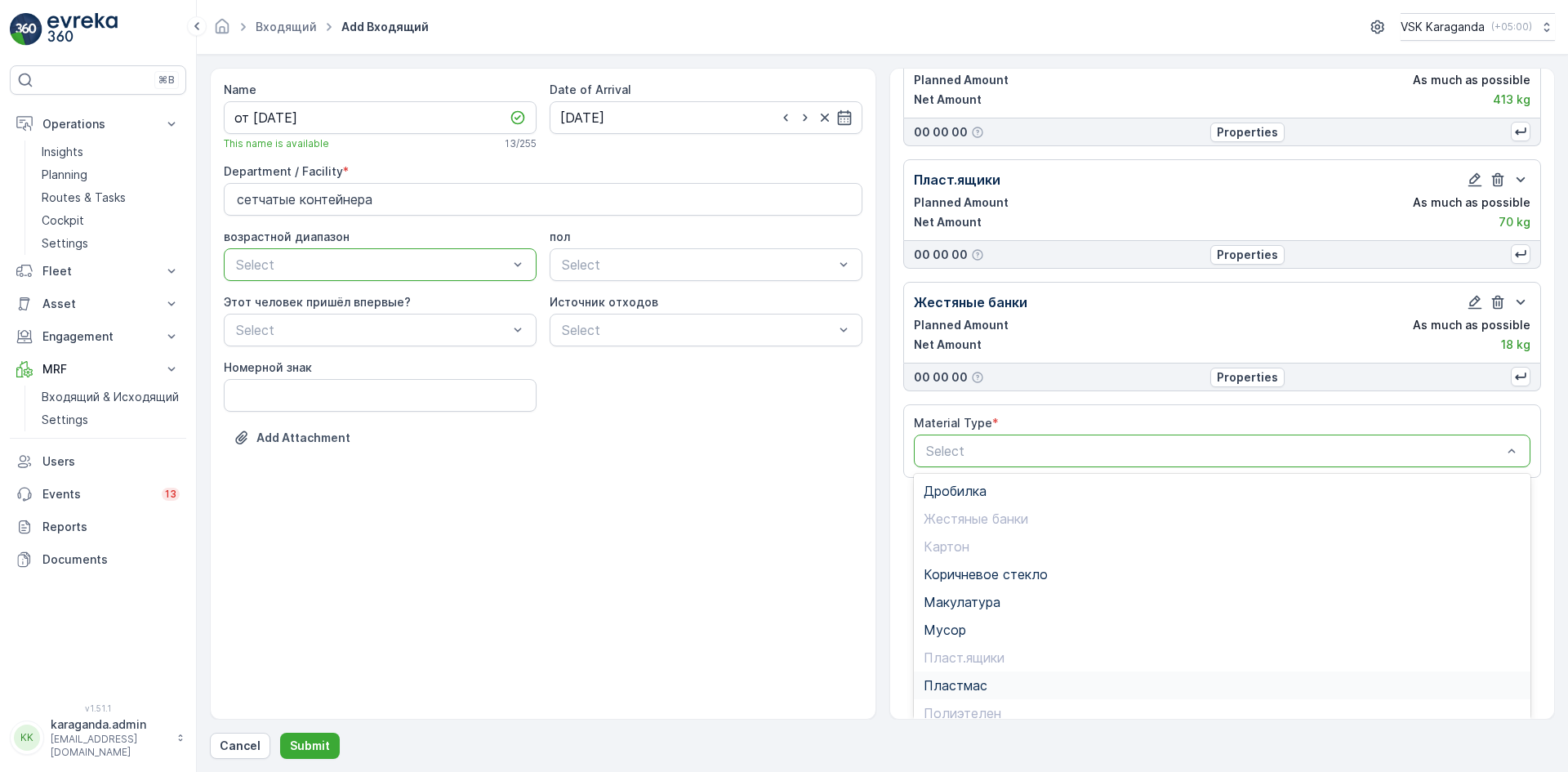
click at [978, 682] on span "Пластмас" at bounding box center [955, 685] width 64 height 15
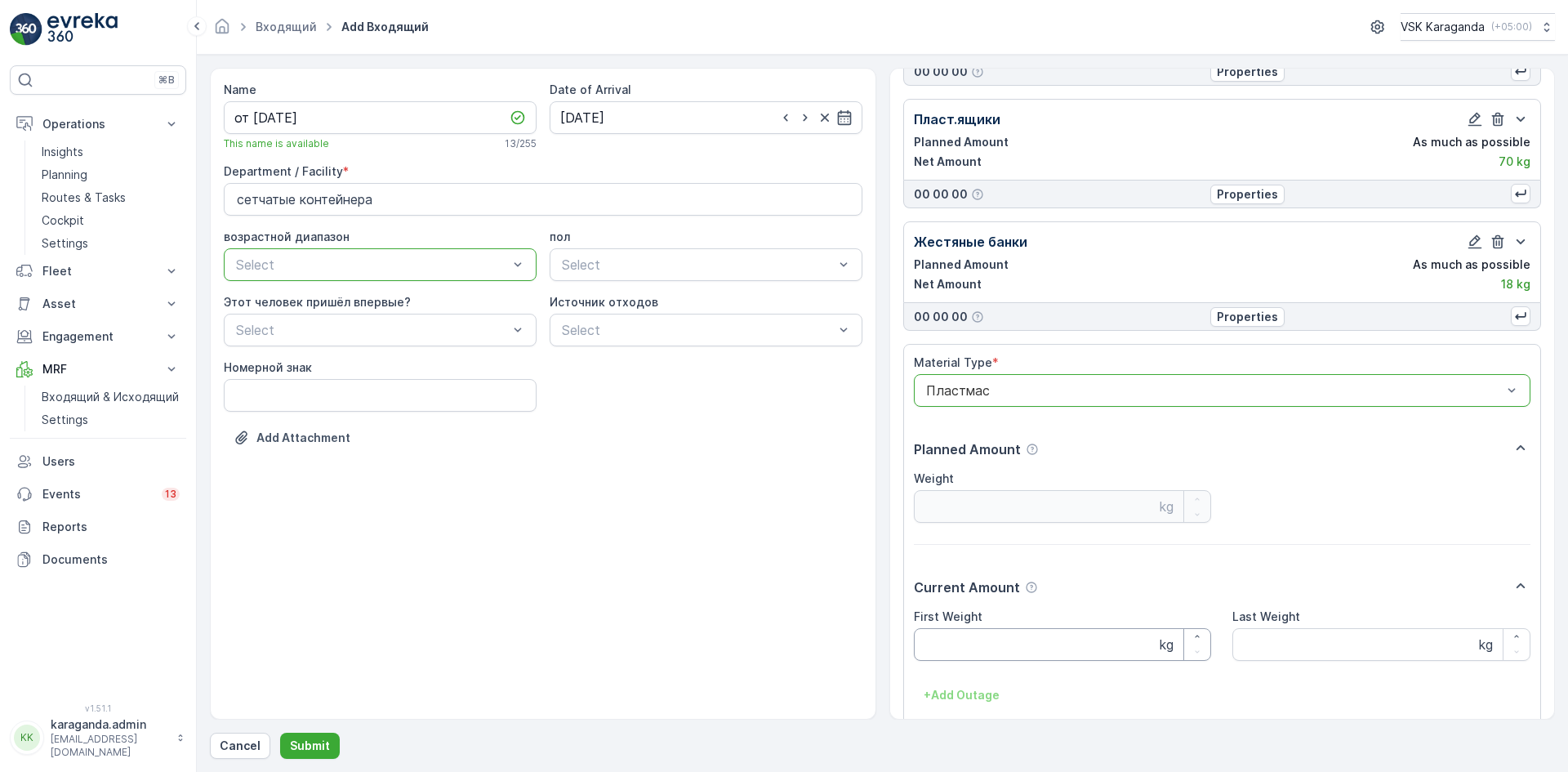
scroll to position [469, 0]
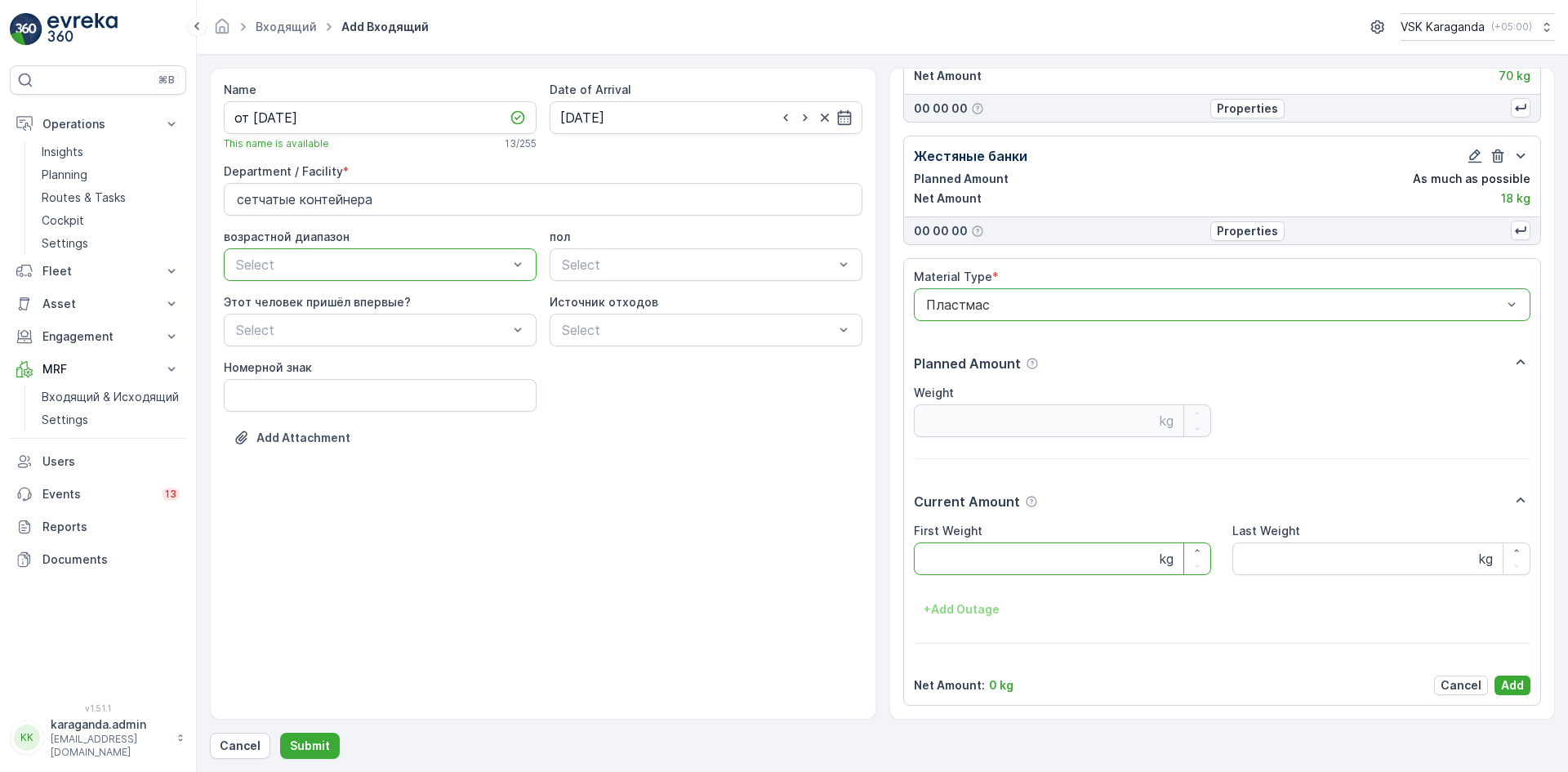
click at [952, 566] on Weight "First Weight" at bounding box center [1062, 559] width 298 height 32
type Weight "66"
click at [1501, 687] on p "Add" at bounding box center [1512, 685] width 23 height 16
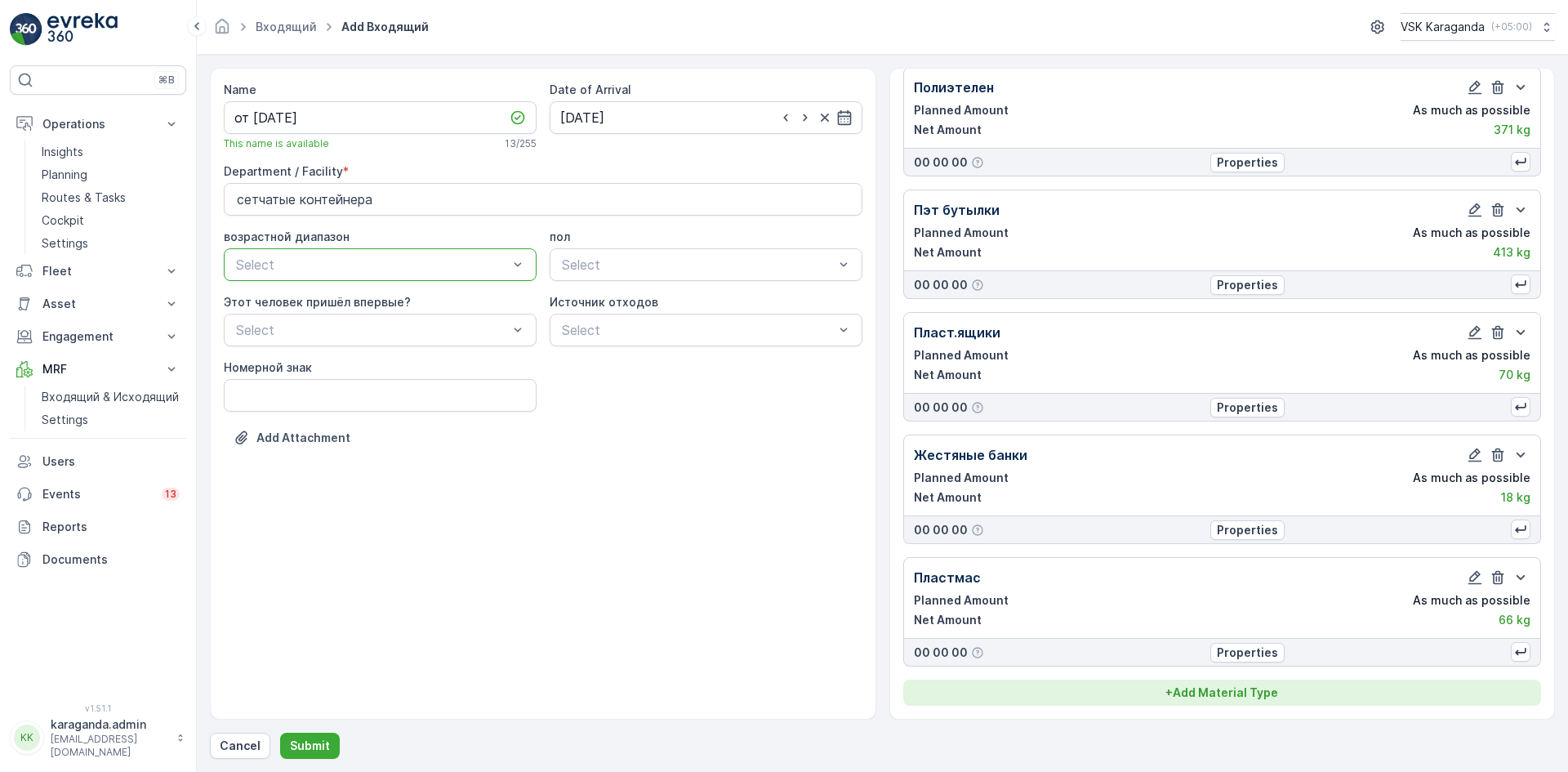
click at [1214, 686] on p "+ Add Material Type" at bounding box center [1221, 692] width 113 height 16
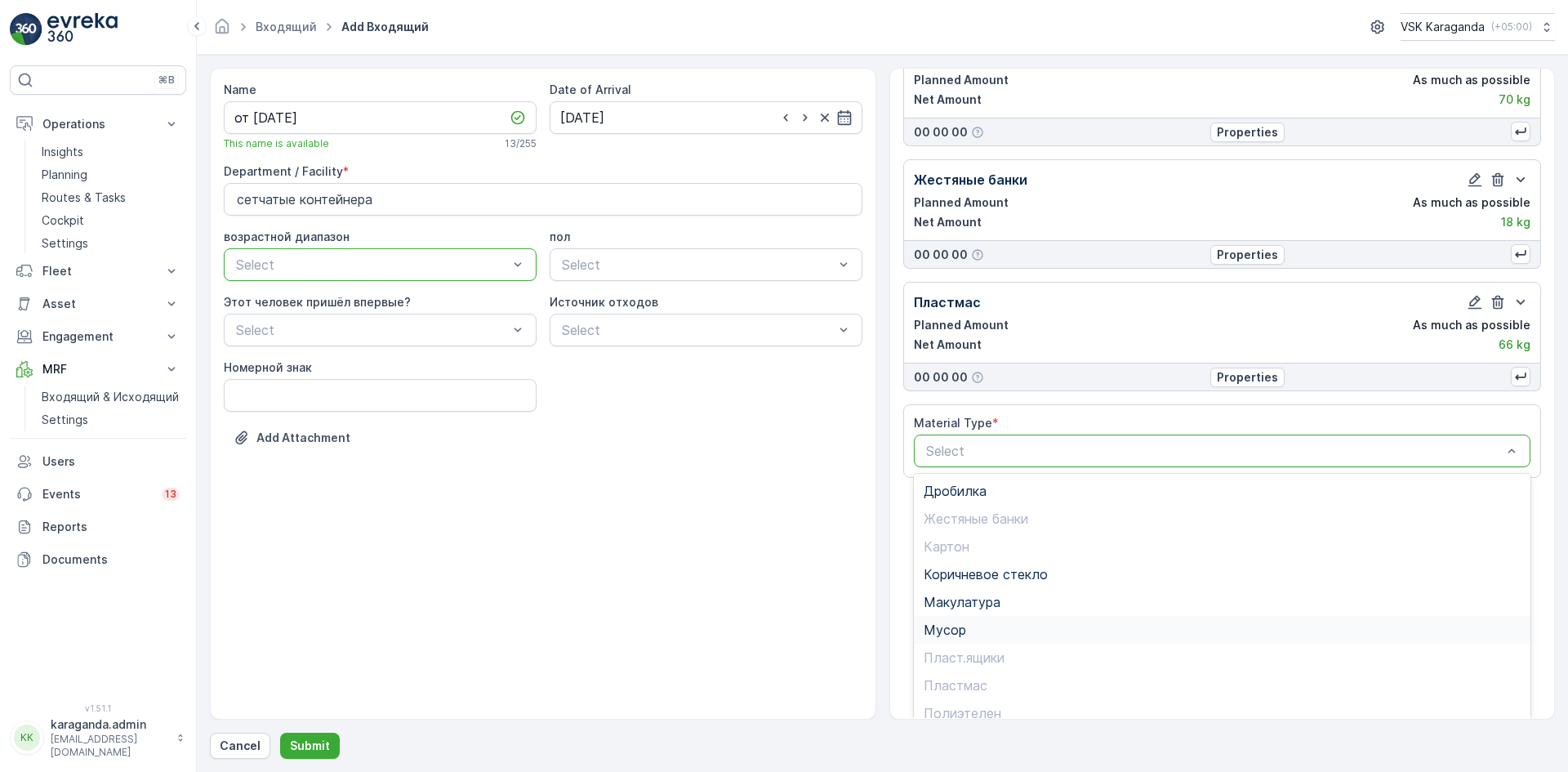
scroll to position [95, 0]
click at [957, 672] on span "Стекло" at bounding box center [946, 673] width 46 height 15
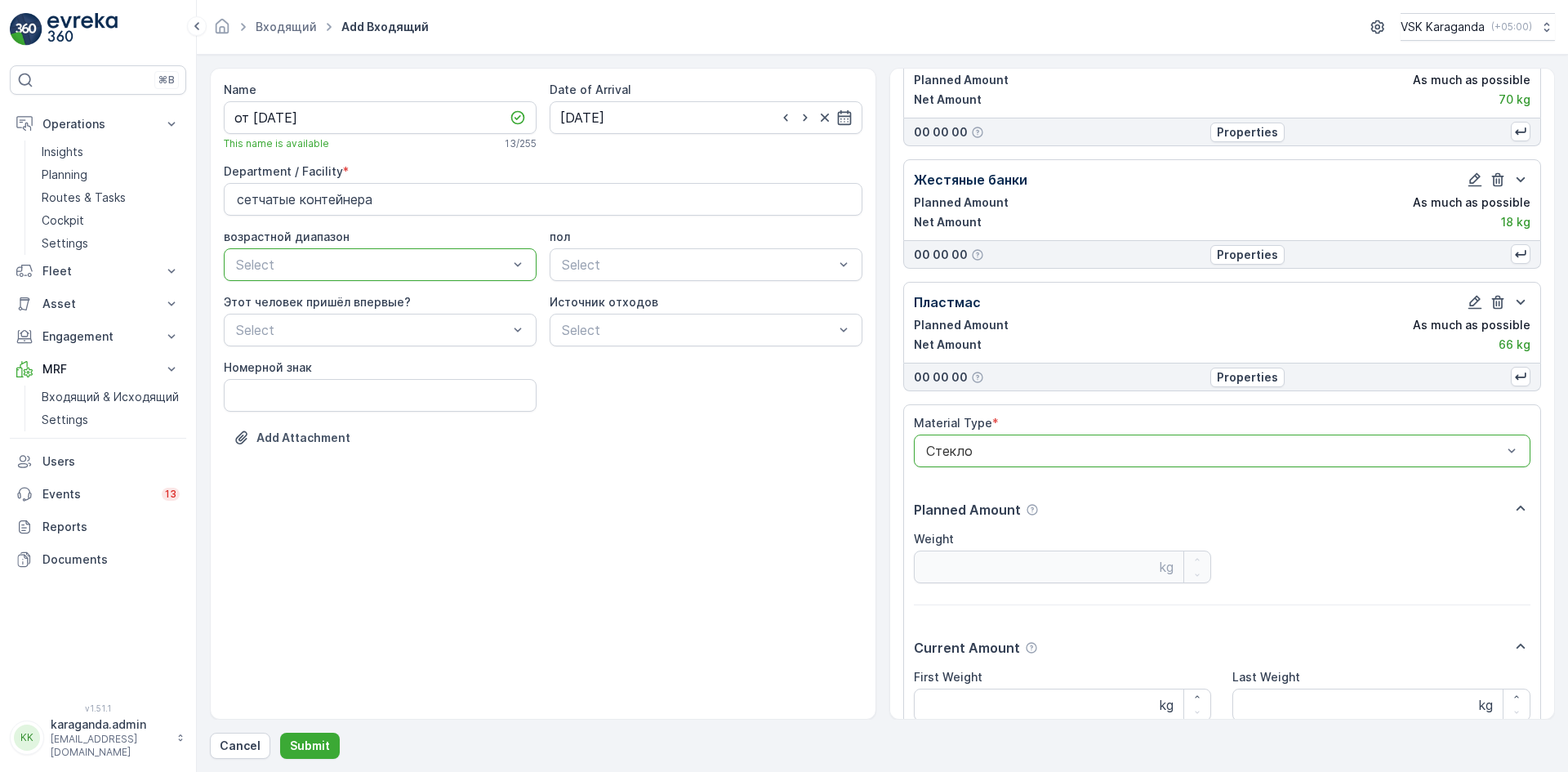
scroll to position [591, 0]
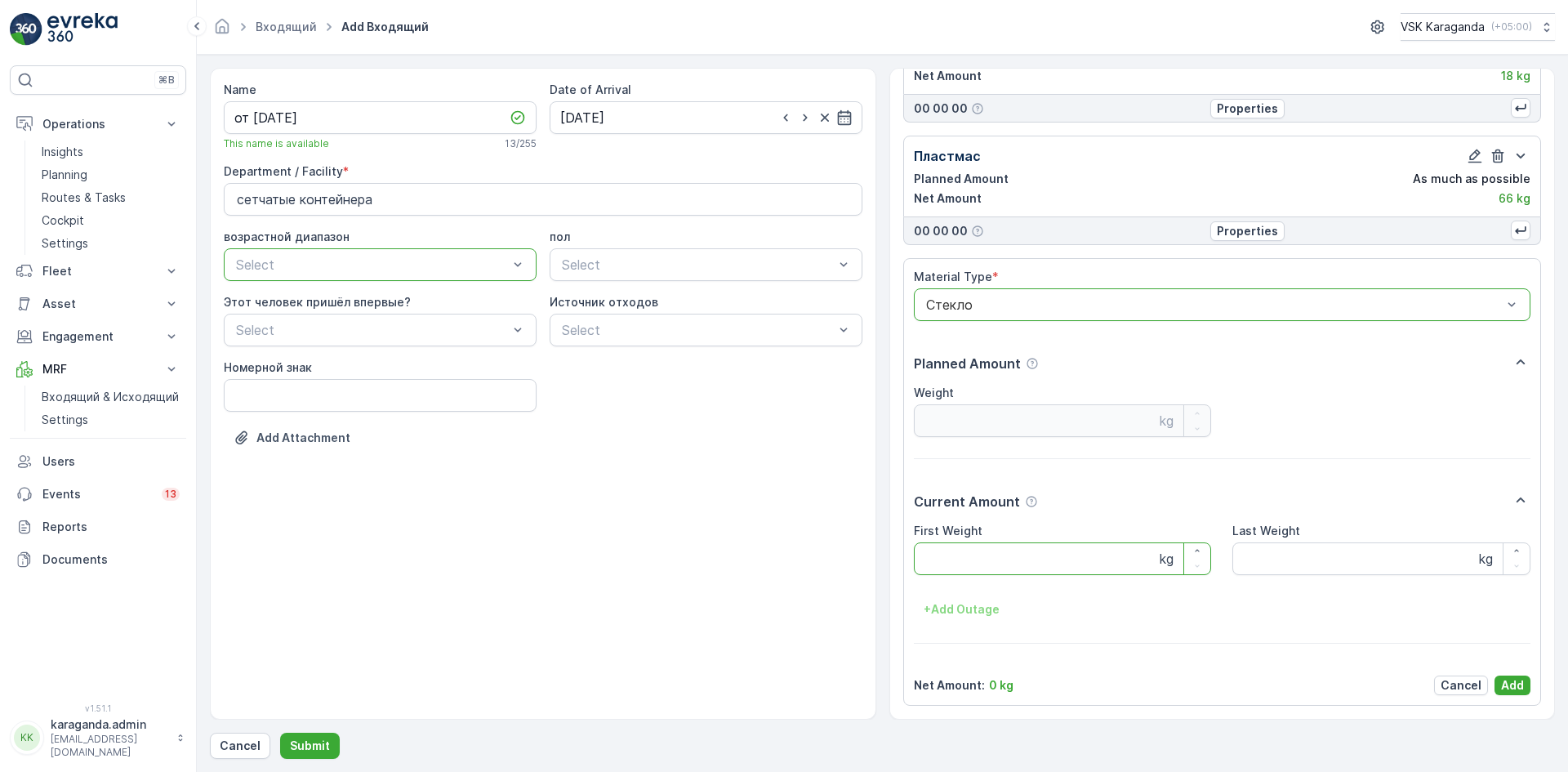
click at [945, 558] on Weight "First Weight" at bounding box center [1062, 559] width 298 height 32
type Weight "236"
click at [1510, 678] on p "Add" at bounding box center [1512, 685] width 23 height 16
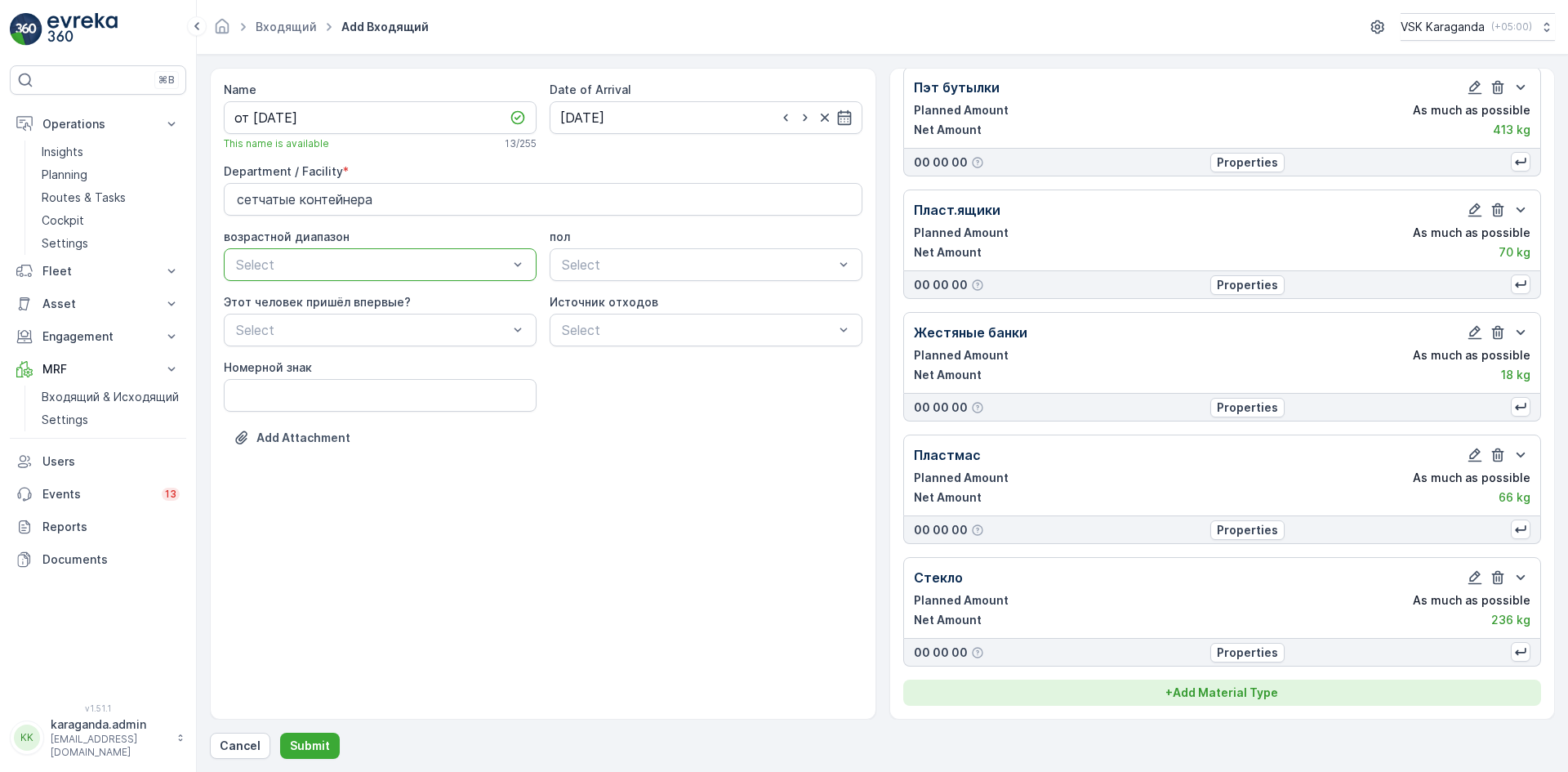
click at [1284, 694] on div "+ Add Material Type" at bounding box center [1222, 692] width 619 height 16
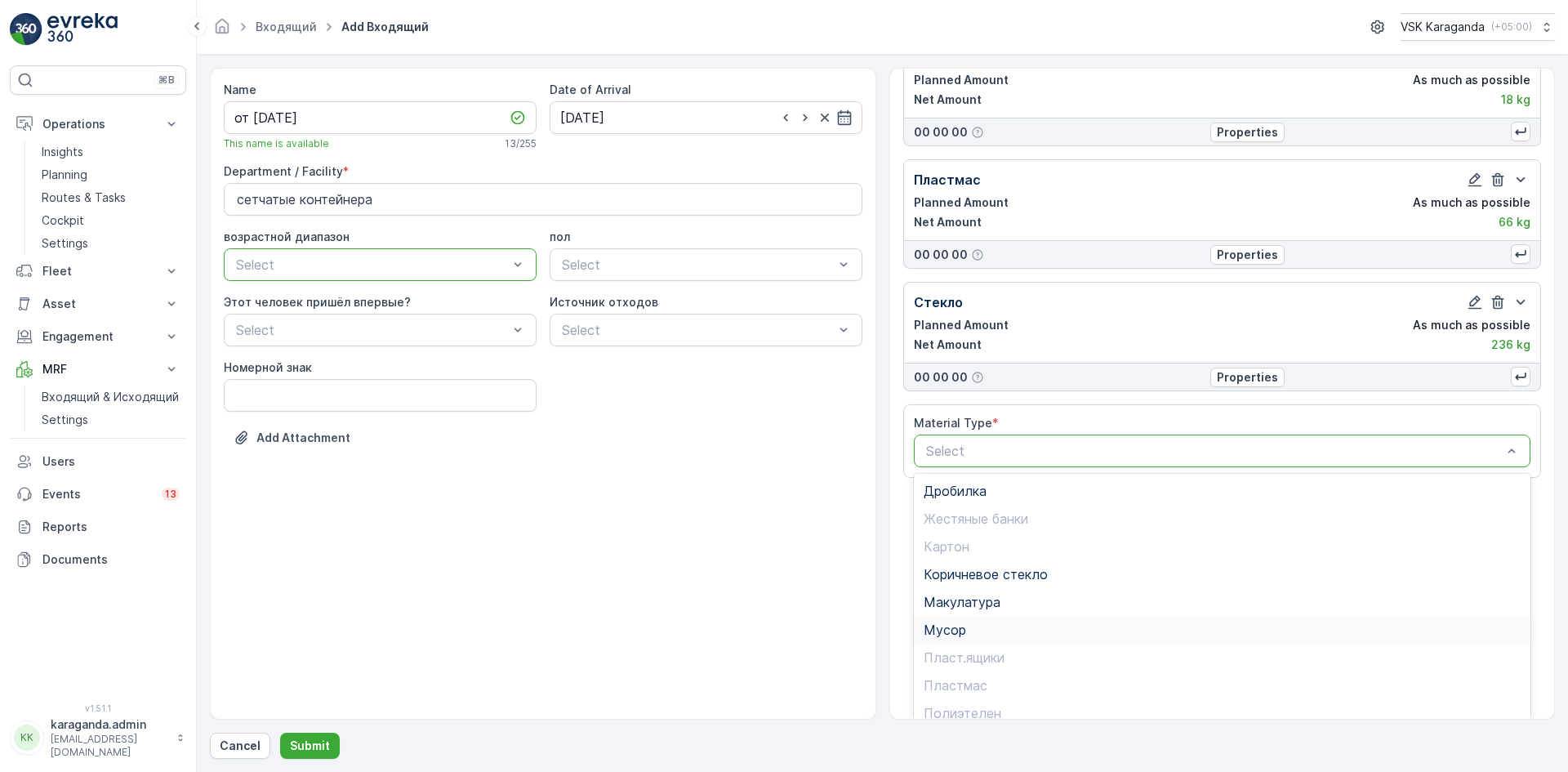
click at [982, 636] on div "Мусор" at bounding box center [1222, 629] width 598 height 15
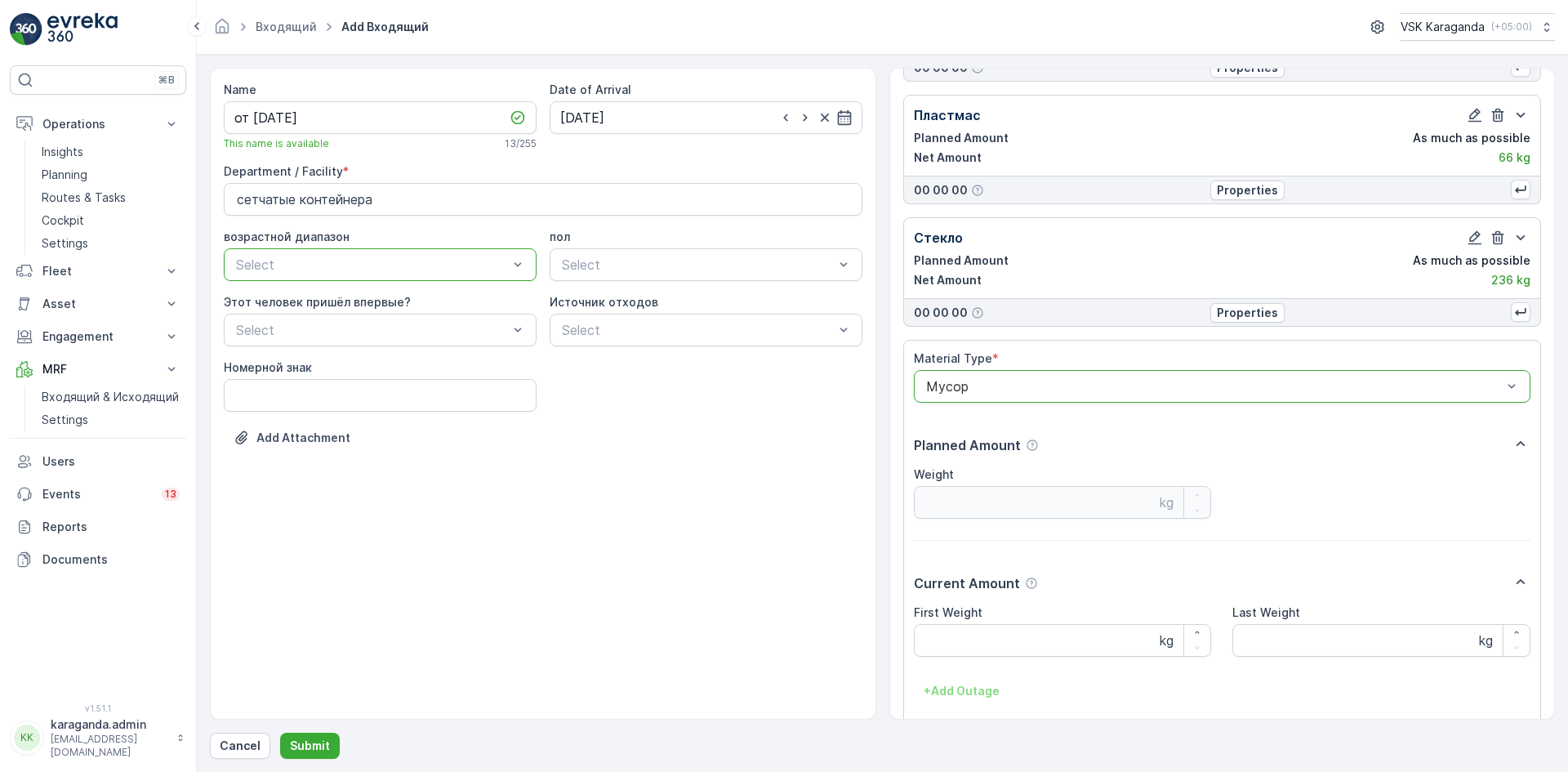
scroll to position [714, 0]
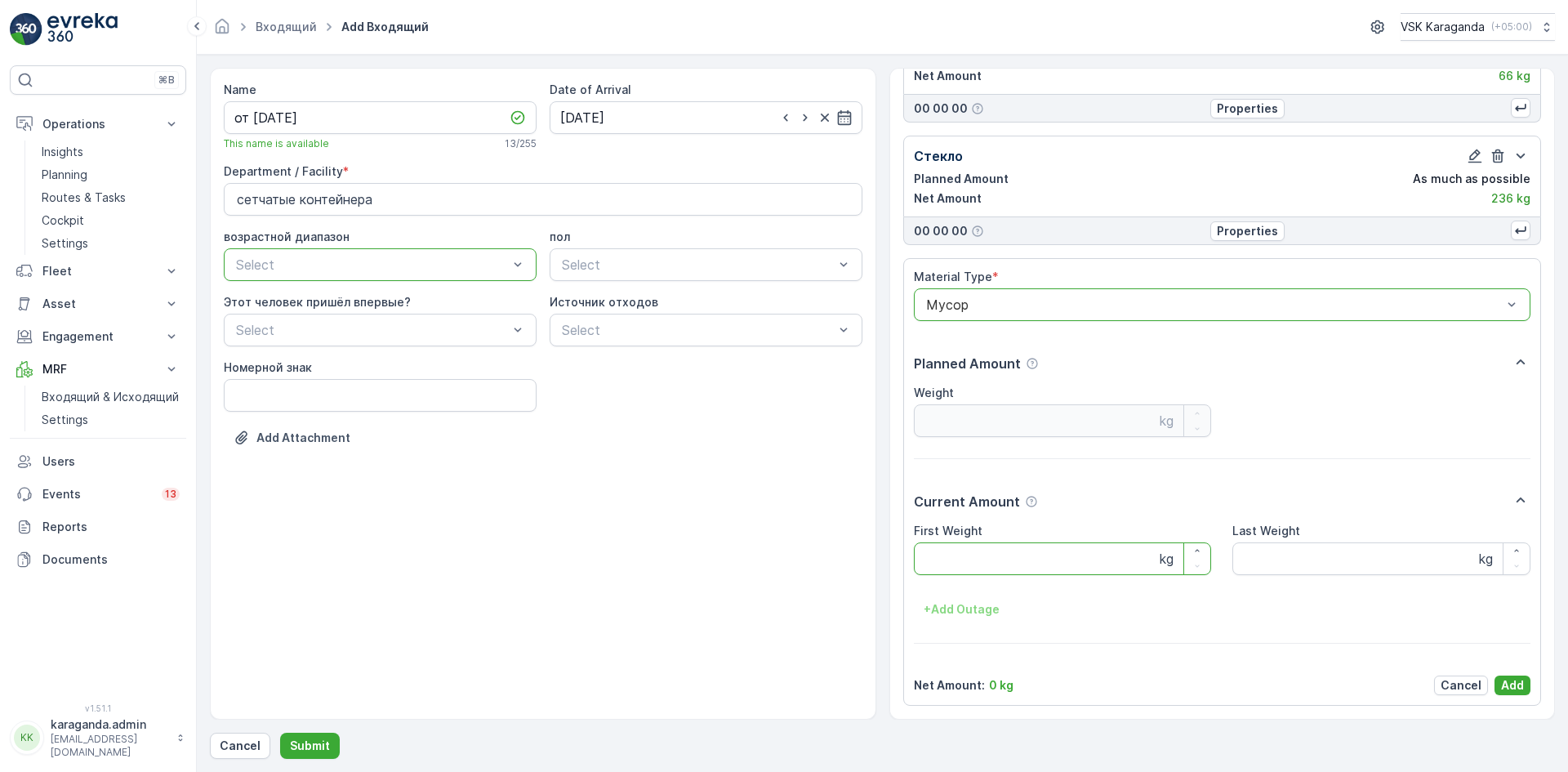
click at [965, 553] on Weight "First Weight" at bounding box center [1062, 559] width 298 height 32
type Weight "1502"
click at [1517, 679] on p "Add" at bounding box center [1512, 685] width 23 height 16
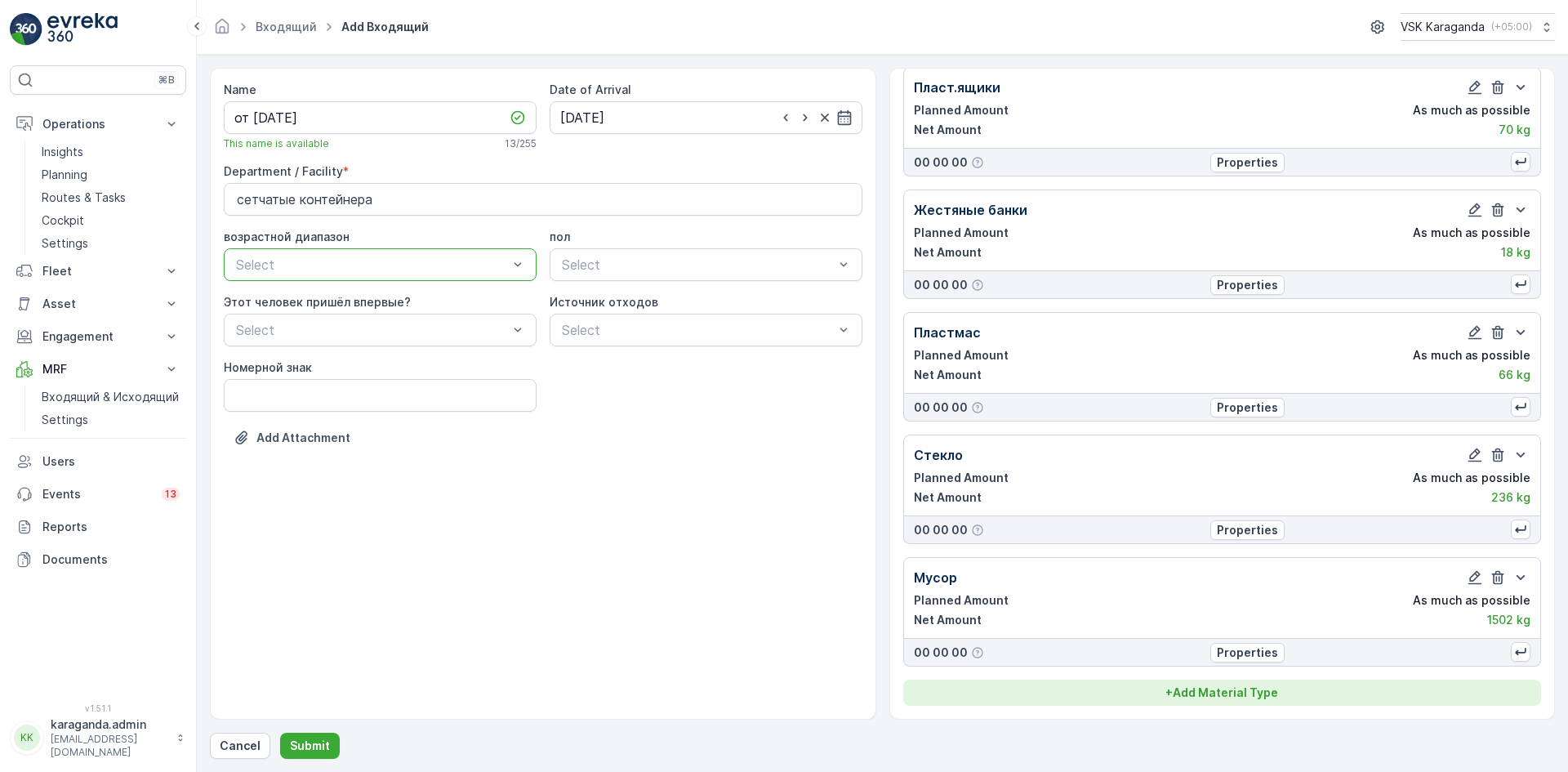
click at [1229, 688] on p "+ Add Material Type" at bounding box center [1221, 692] width 113 height 16
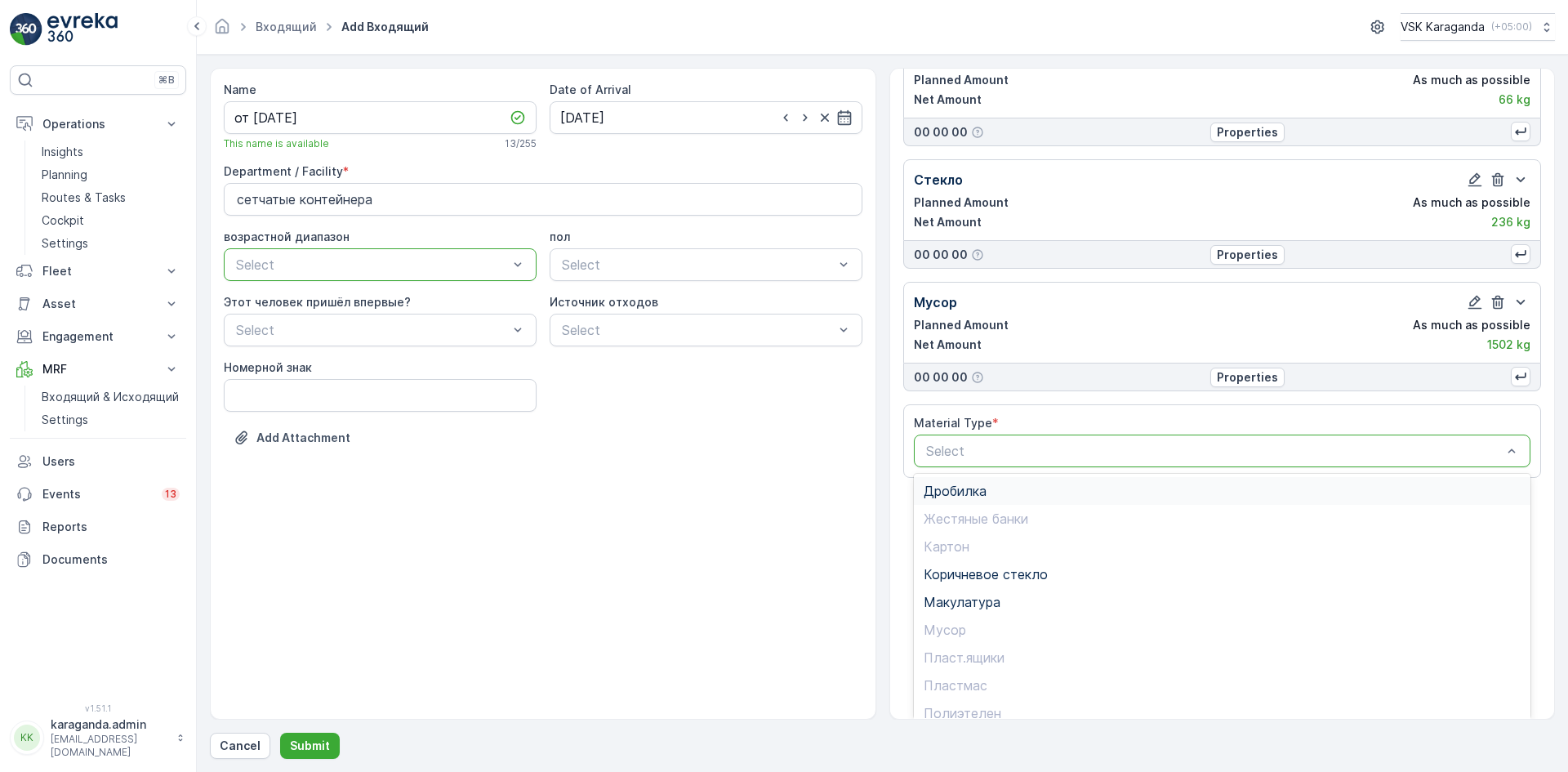
click at [967, 497] on span "Дробилка" at bounding box center [955, 490] width 63 height 15
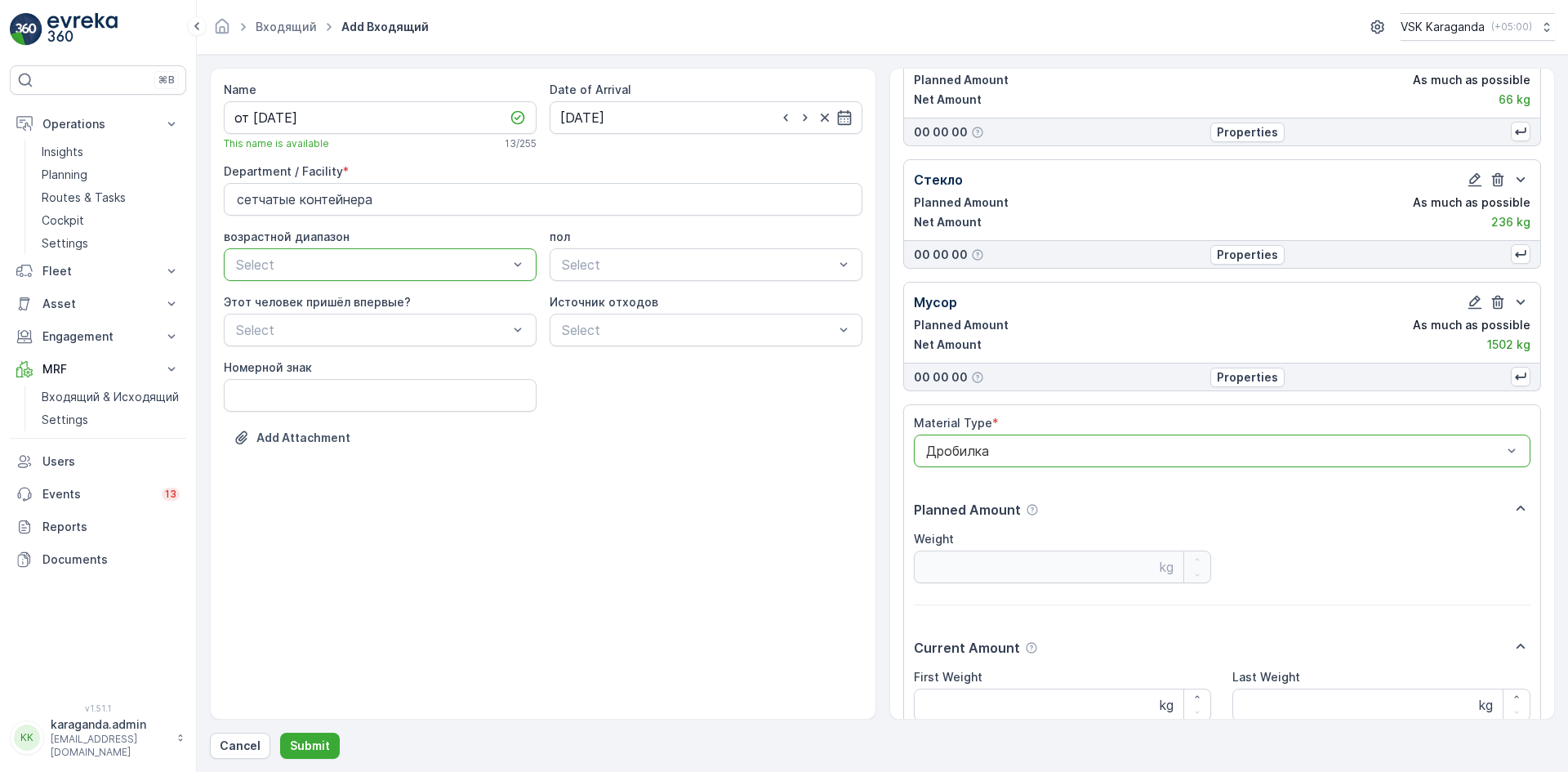
scroll to position [836, 0]
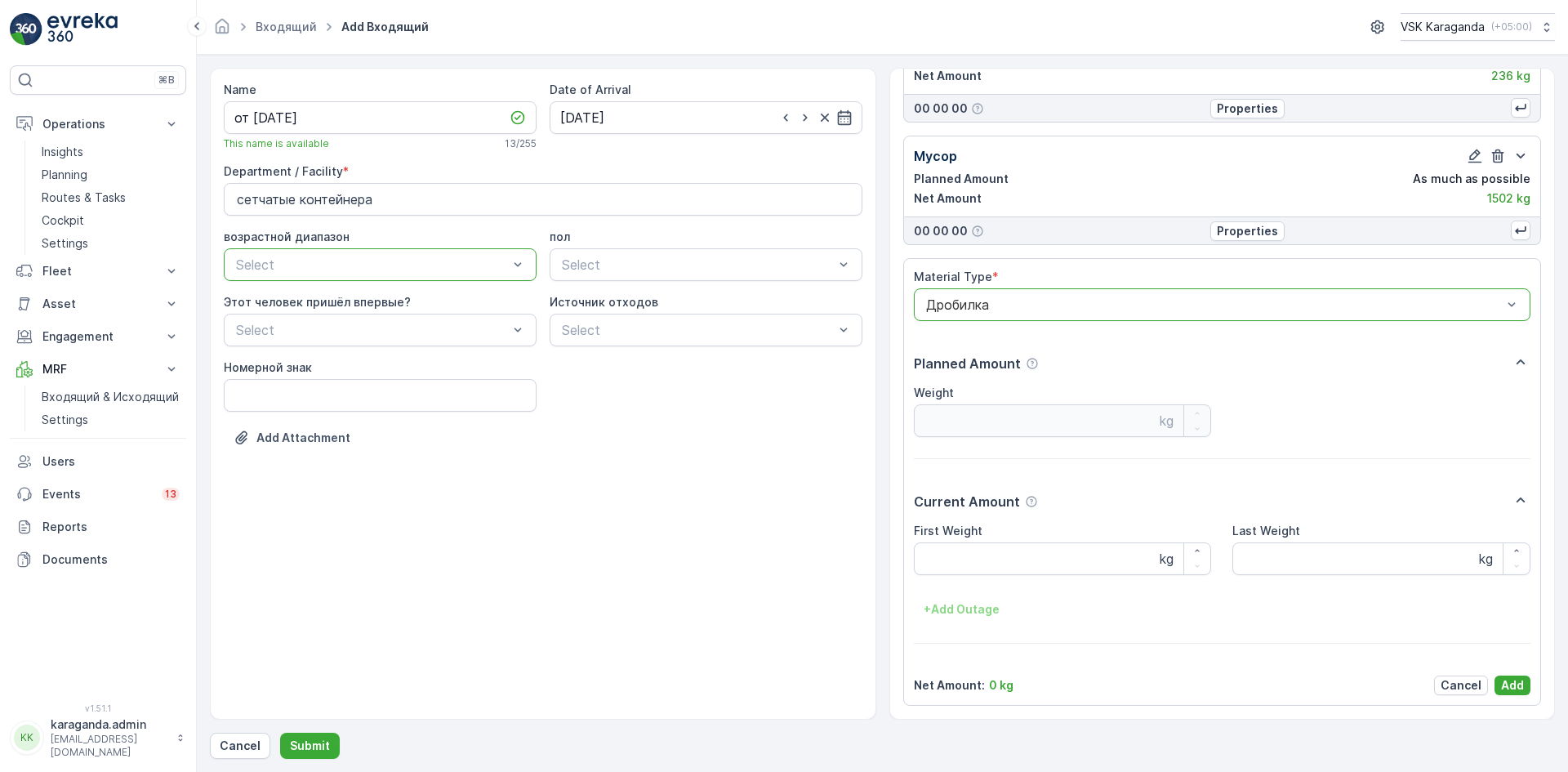
click at [976, 533] on label "First Weight" at bounding box center [948, 530] width 68 height 14
click at [976, 542] on Weight "First Weight" at bounding box center [1062, 559] width 298 height 32
click at [960, 565] on Weight "First Weight" at bounding box center [1062, 559] width 298 height 32
type Weight "318"
click at [1501, 686] on p "Add" at bounding box center [1512, 685] width 23 height 16
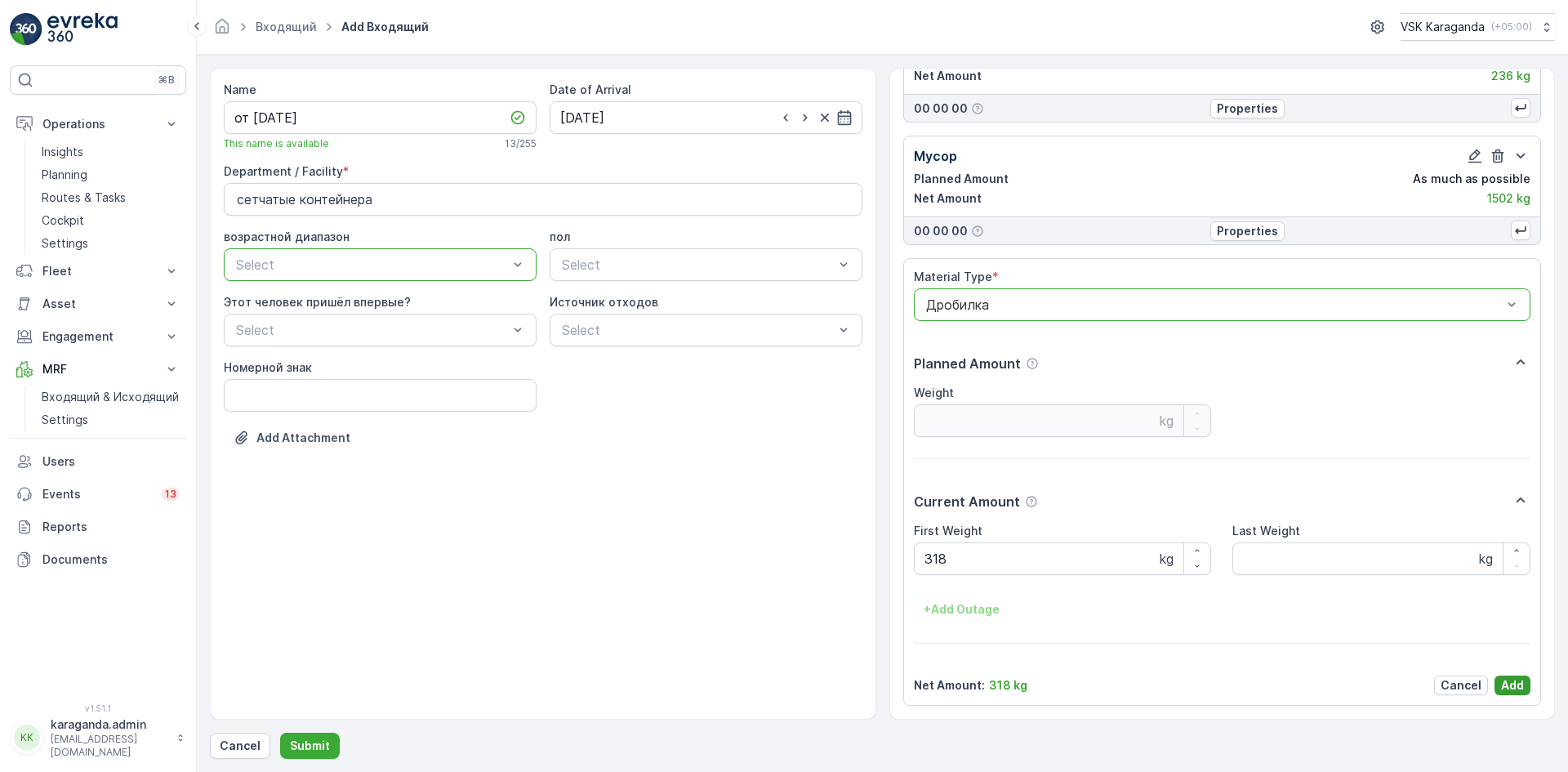
scroll to position [537, 0]
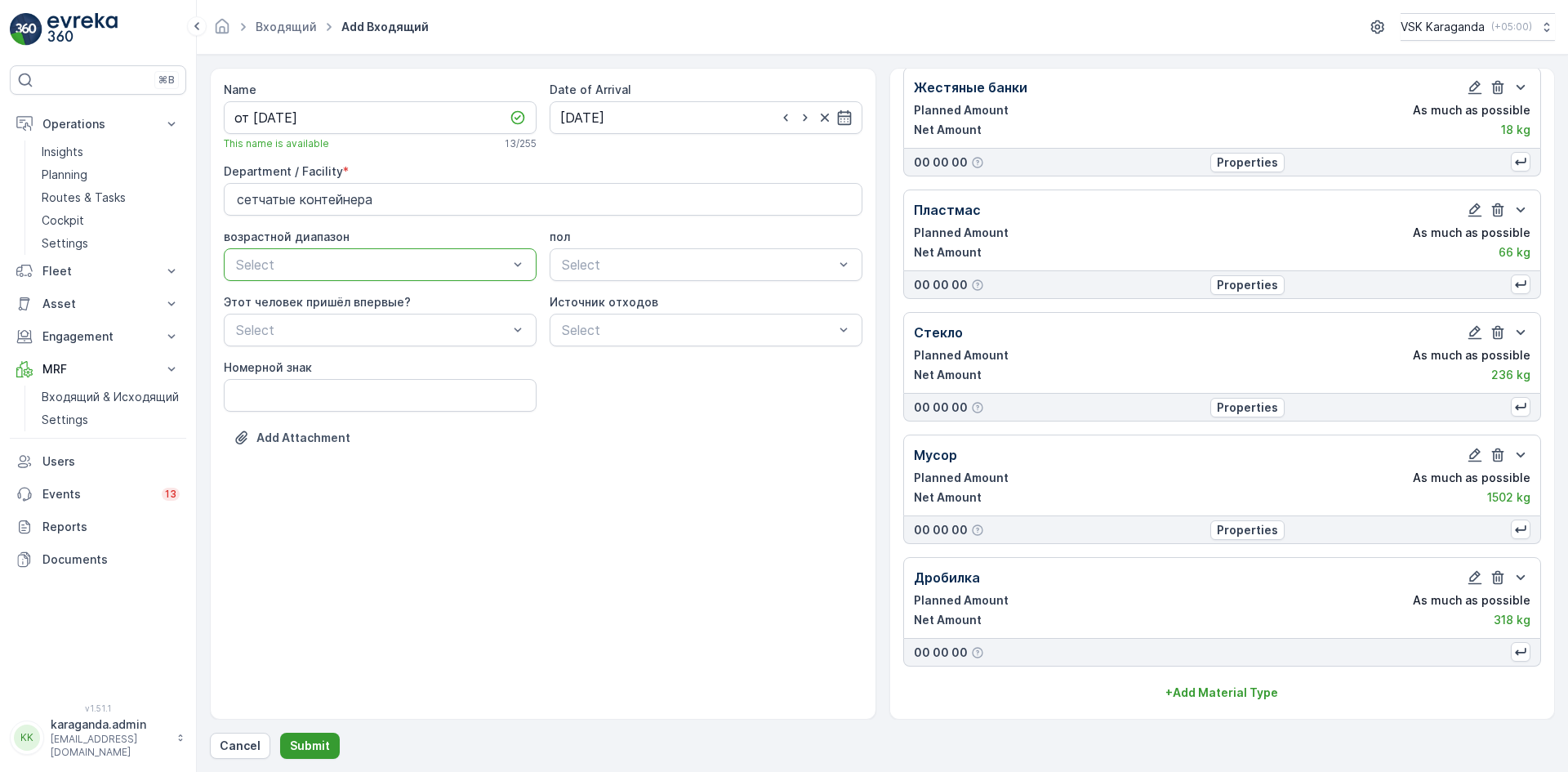
click at [297, 746] on p "Submit" at bounding box center [309, 745] width 40 height 16
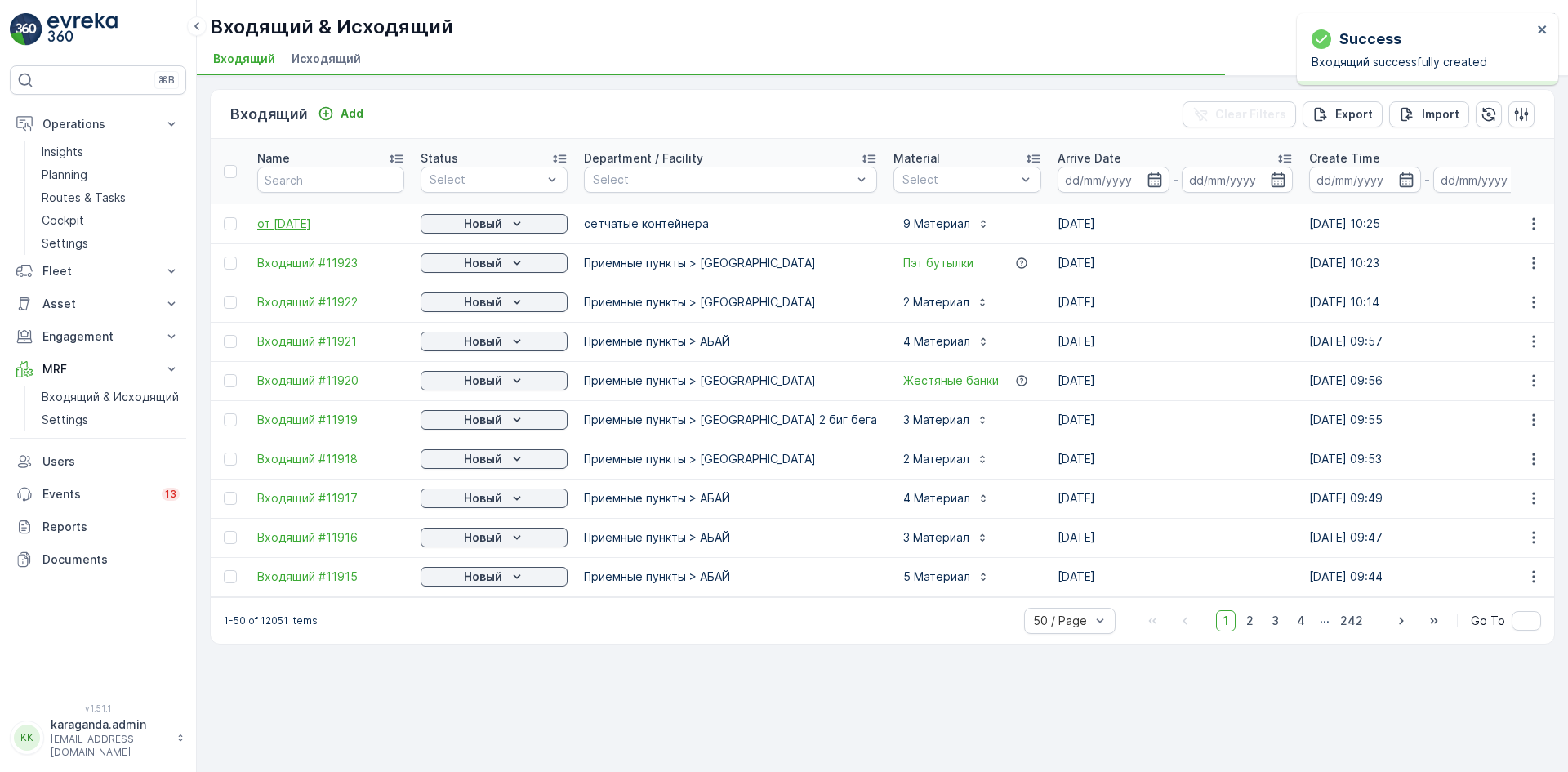
click at [298, 218] on span "от [DATE]" at bounding box center [331, 223] width 147 height 16
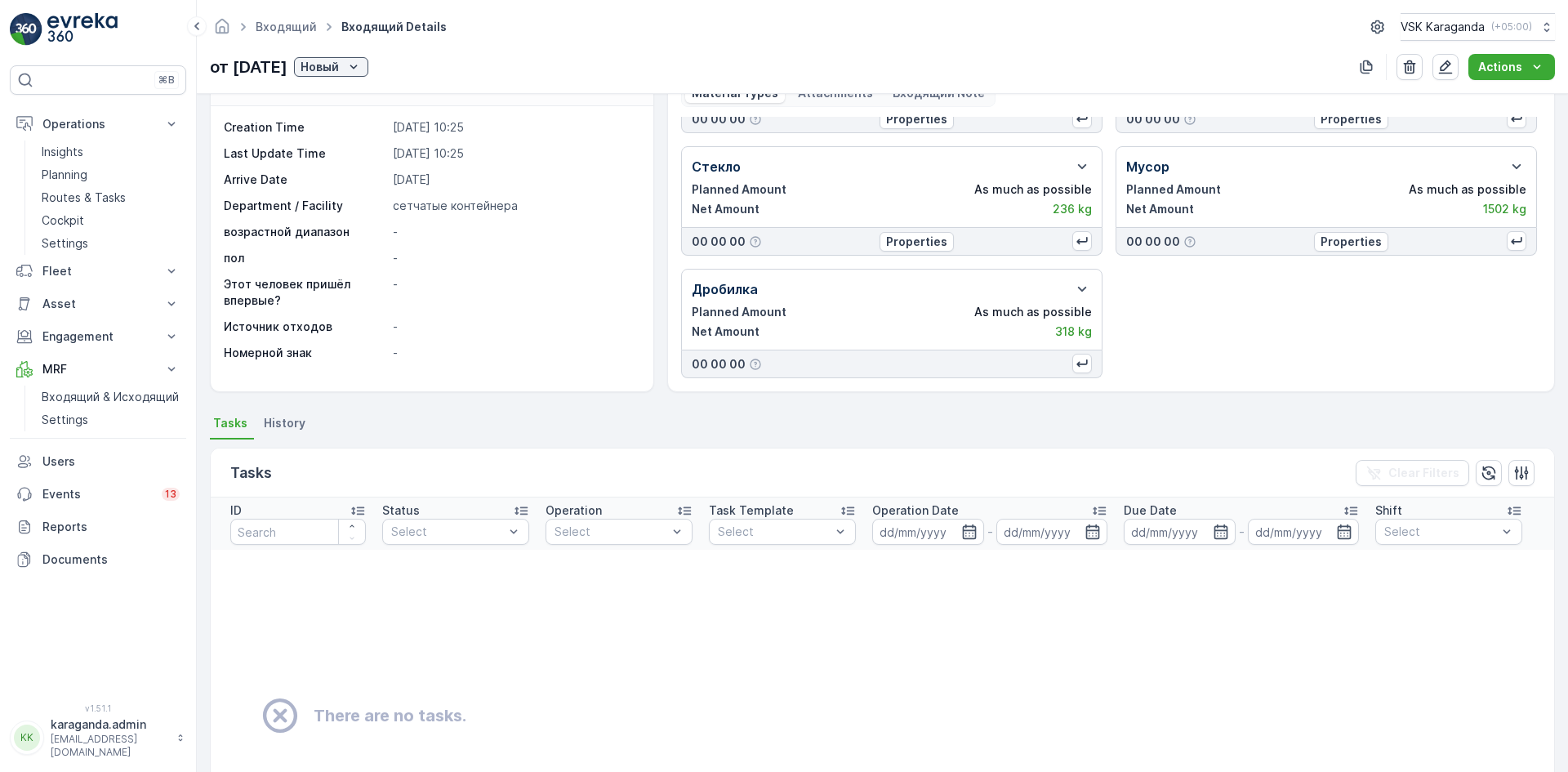
scroll to position [163, 0]
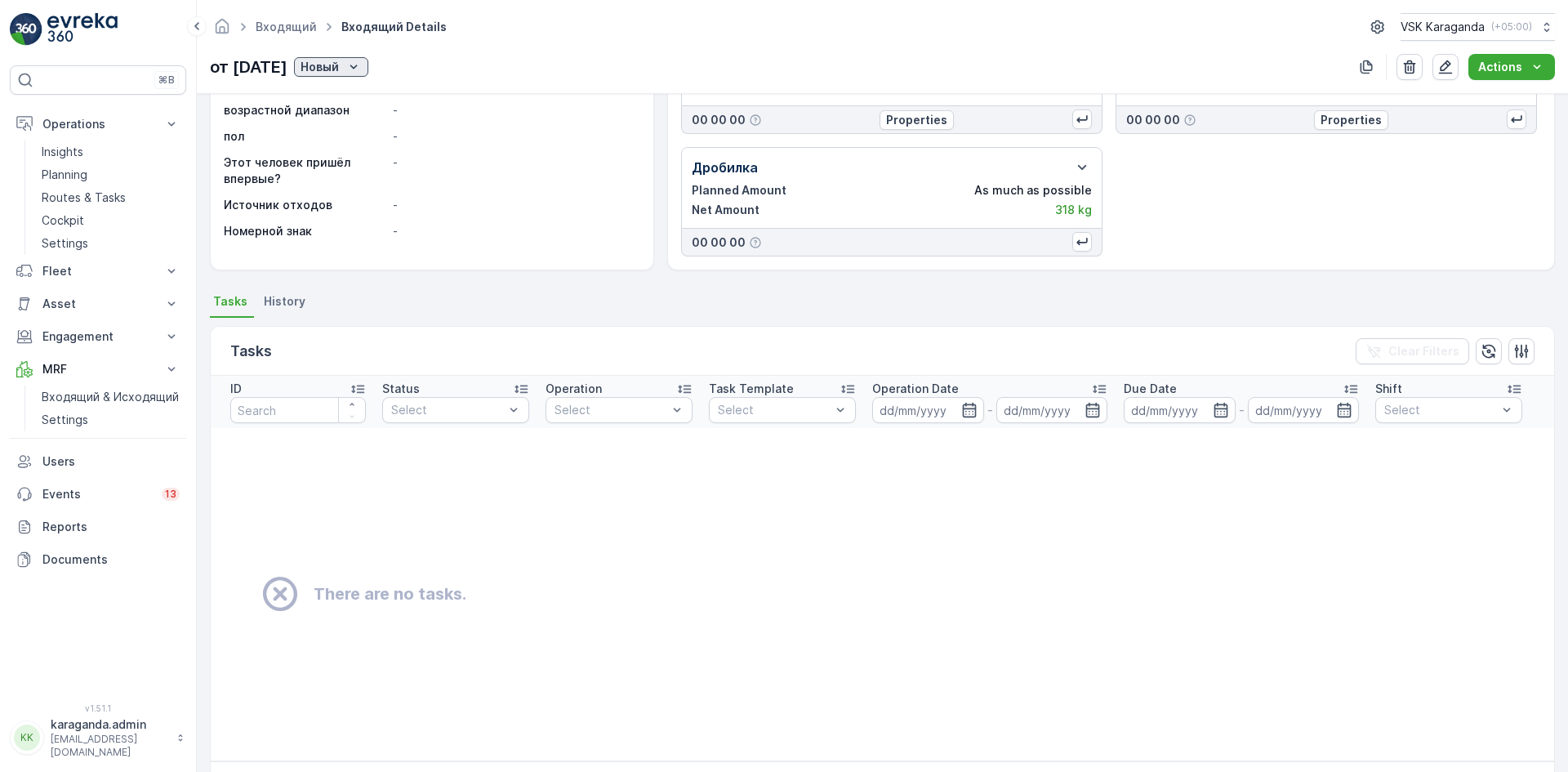
click at [362, 73] on div "Новый" at bounding box center [331, 67] width 61 height 16
click at [370, 104] on div "подтвердить" at bounding box center [377, 114] width 88 height 23
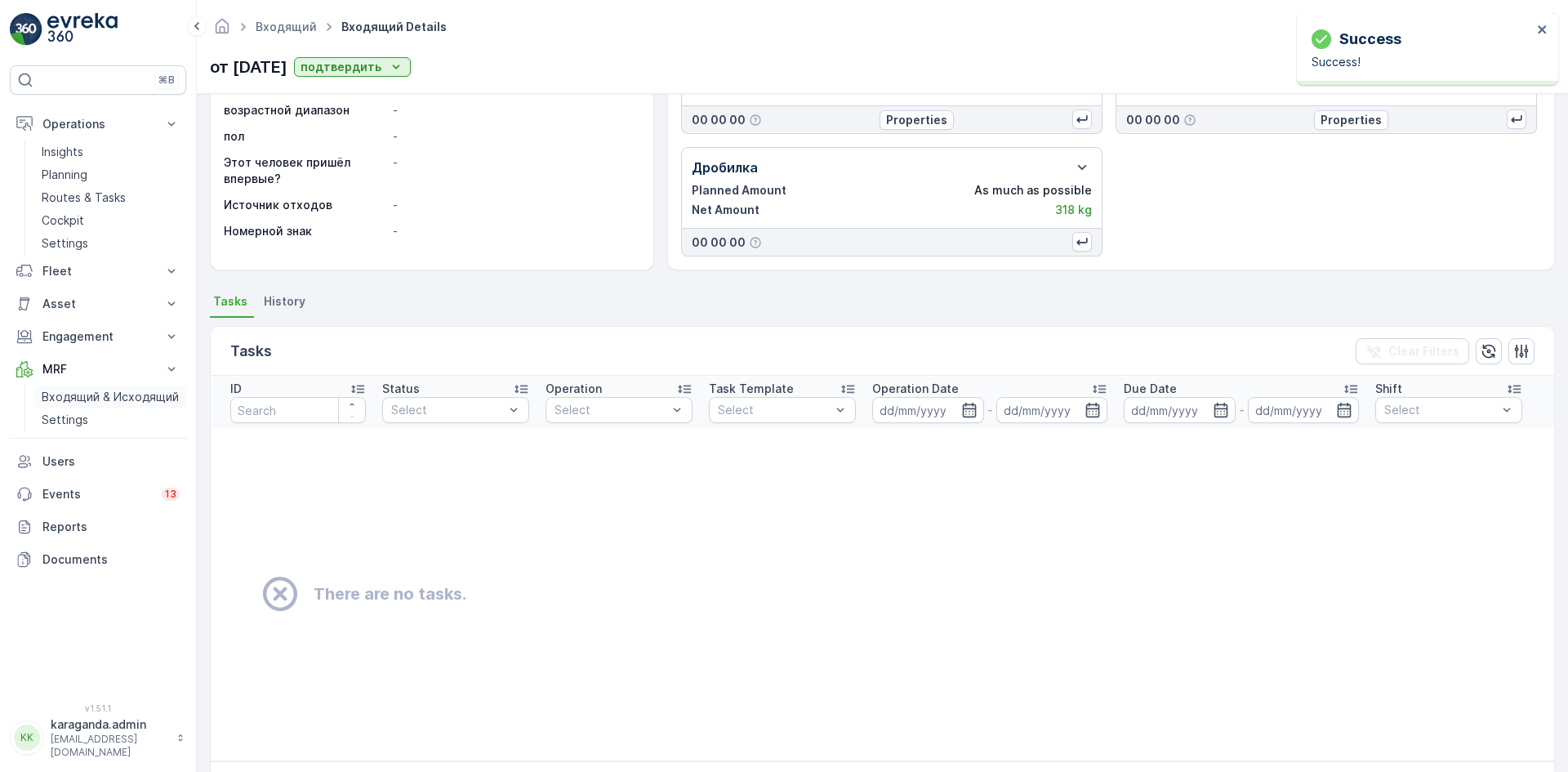
click at [76, 399] on p "Входящий & Исходящий" at bounding box center [110, 396] width 137 height 16
